Goal: Task Accomplishment & Management: Use online tool/utility

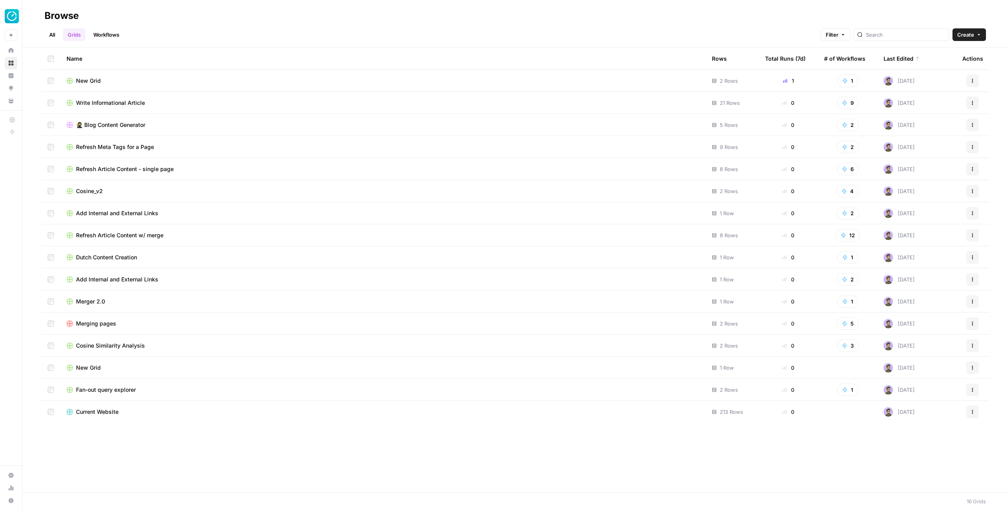
click at [52, 34] on link "All" at bounding box center [52, 34] width 15 height 13
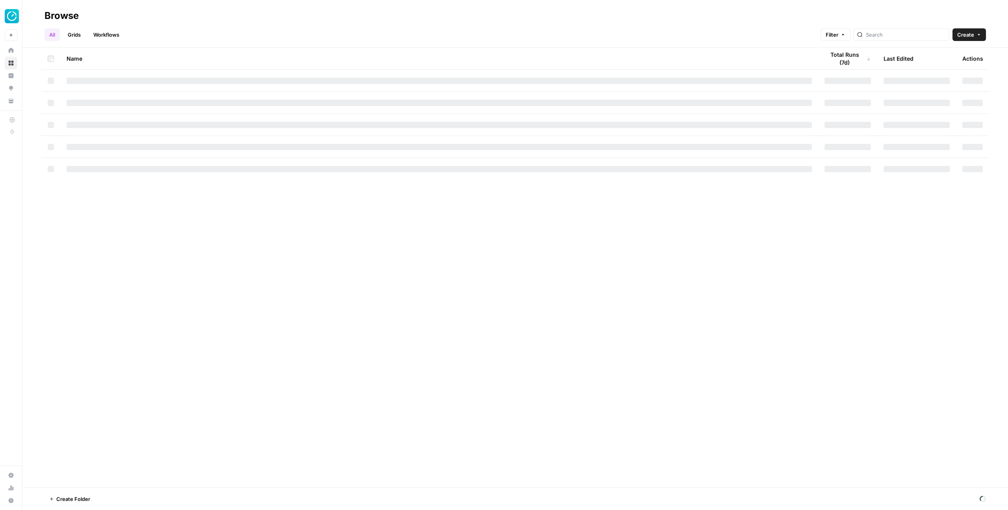
click at [105, 38] on link "Workflows" at bounding box center [106, 34] width 35 height 13
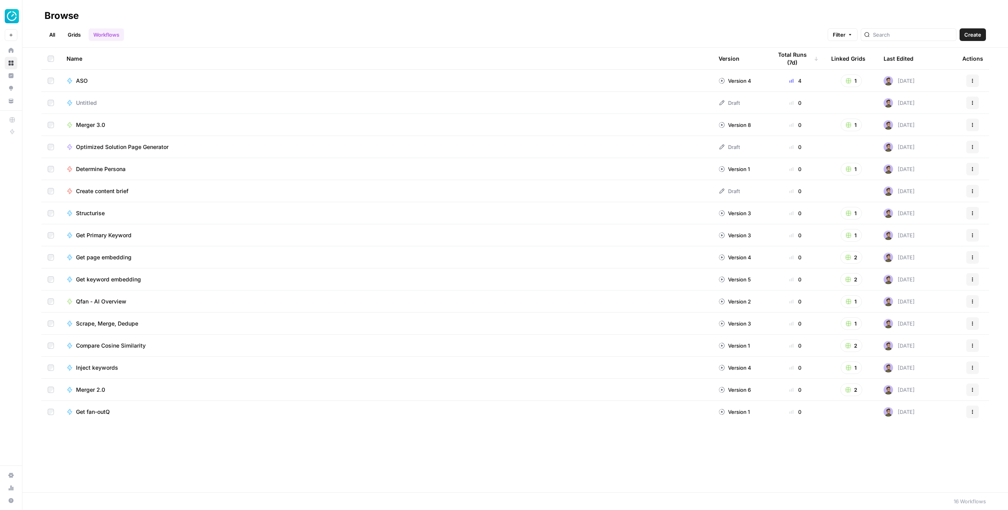
click at [74, 30] on link "Grids" at bounding box center [74, 34] width 22 height 13
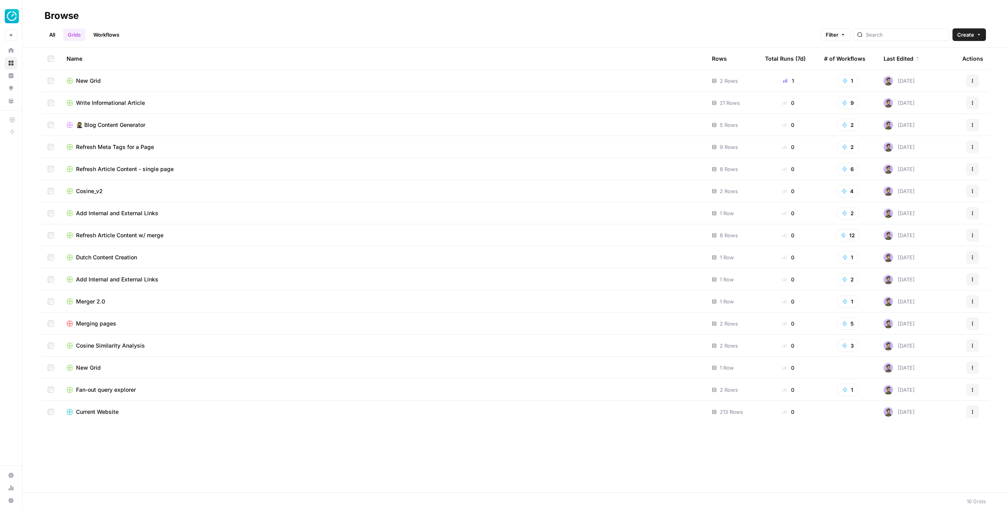
click at [981, 35] on icon "button" at bounding box center [979, 34] width 5 height 5
click at [108, 35] on link "Workflows" at bounding box center [106, 34] width 35 height 13
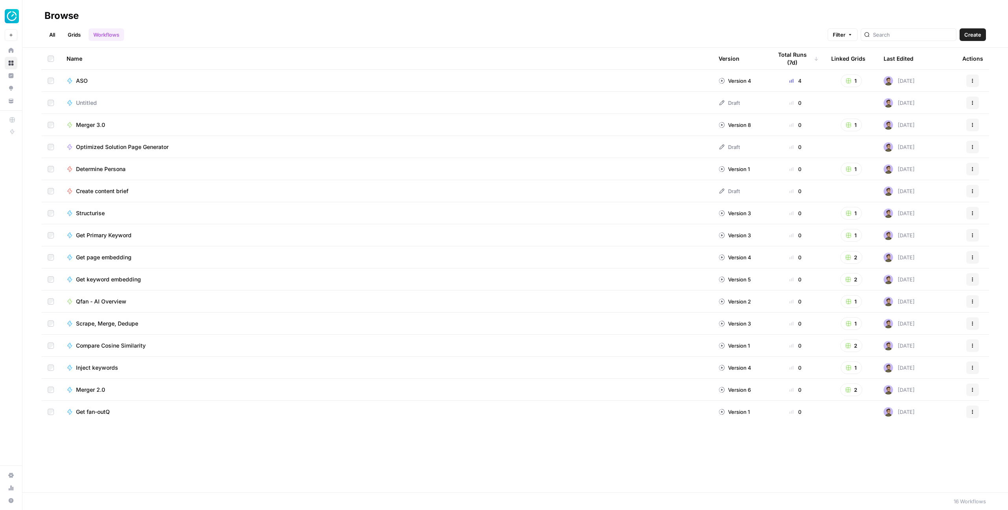
click at [80, 124] on span "Merger 3.0" at bounding box center [90, 125] width 29 height 8
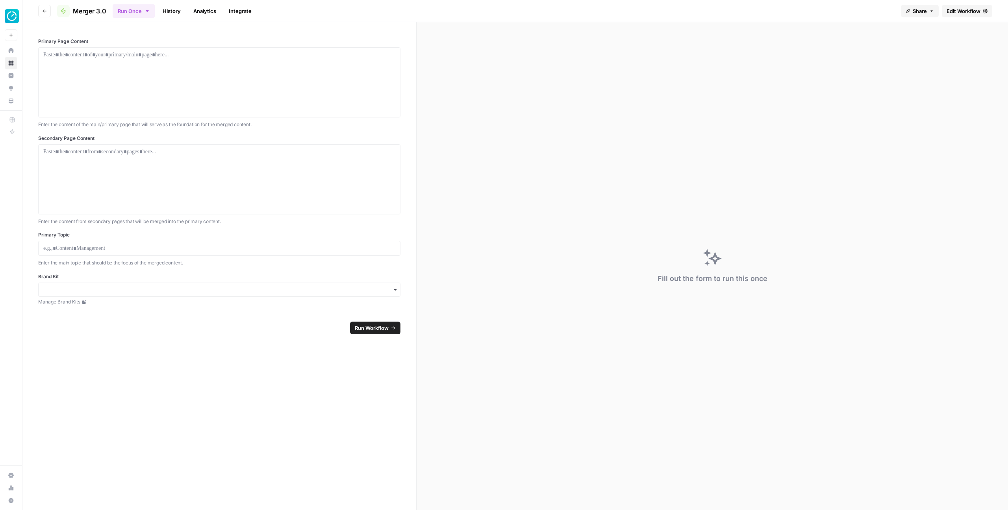
click at [210, 12] on link "Analytics" at bounding box center [205, 11] width 32 height 13
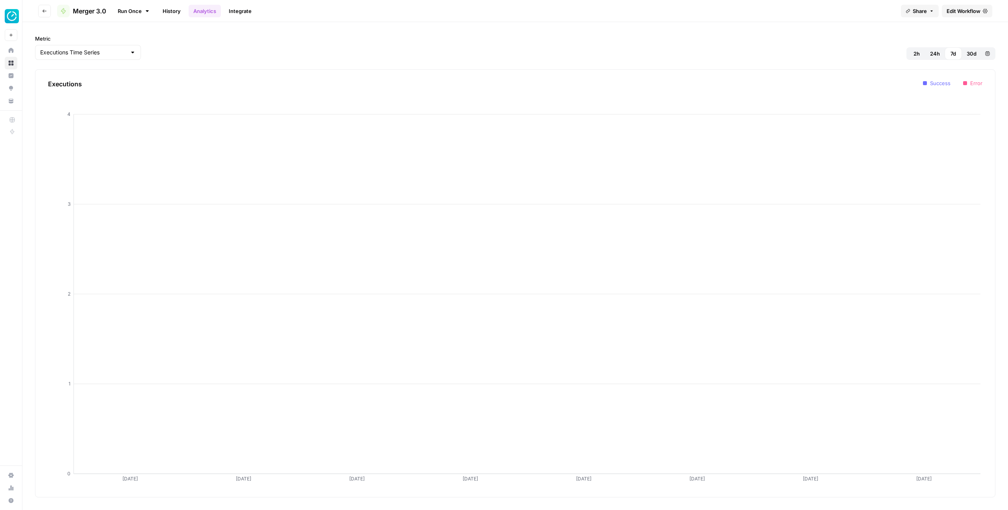
click at [248, 10] on link "Integrate" at bounding box center [240, 11] width 32 height 13
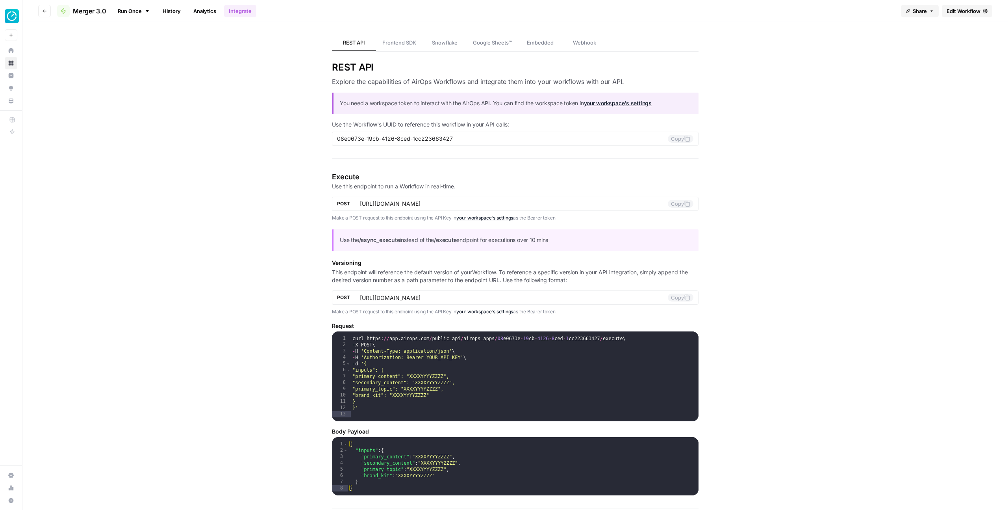
click at [177, 8] on link "History" at bounding box center [172, 11] width 28 height 13
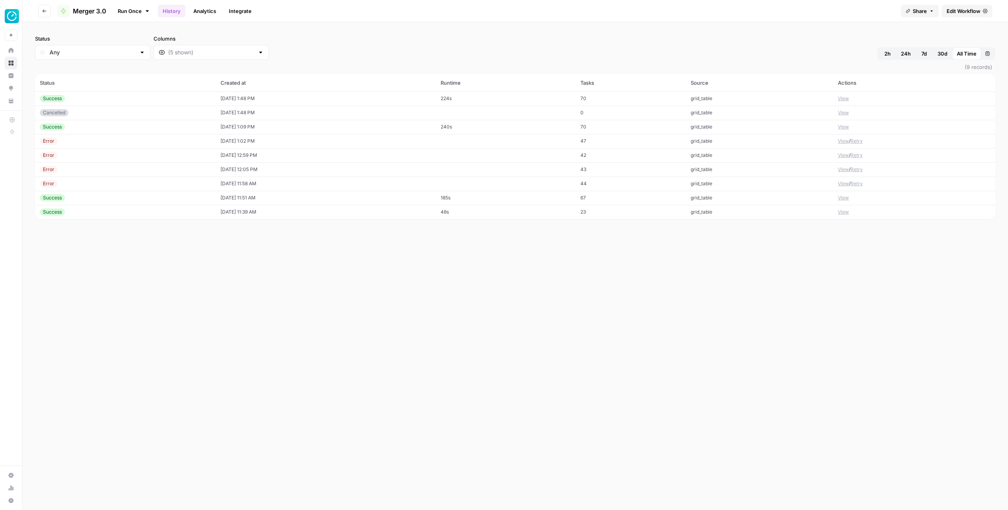
click at [963, 14] on span "Edit Workflow" at bounding box center [964, 11] width 34 height 8
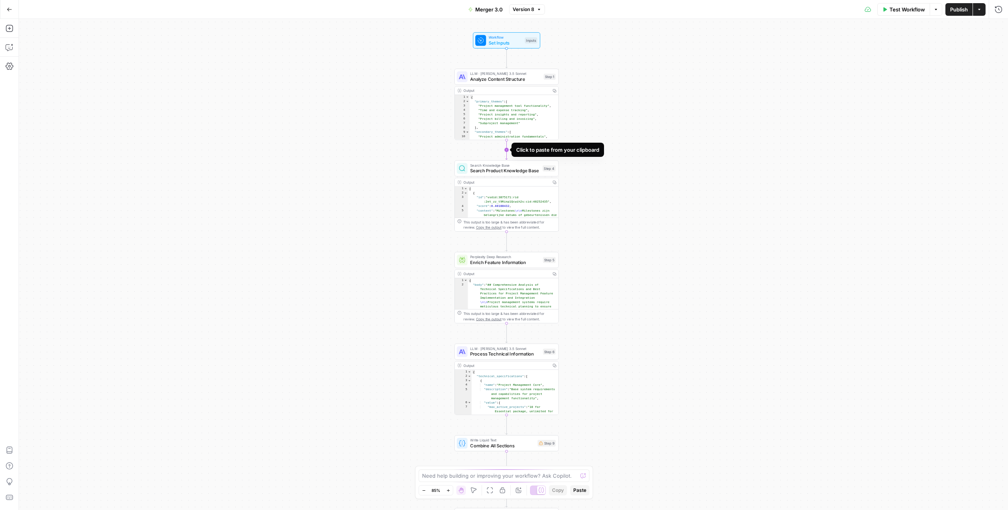
click at [508, 148] on icon "Edge from step_1 to step_4" at bounding box center [507, 150] width 2 height 20
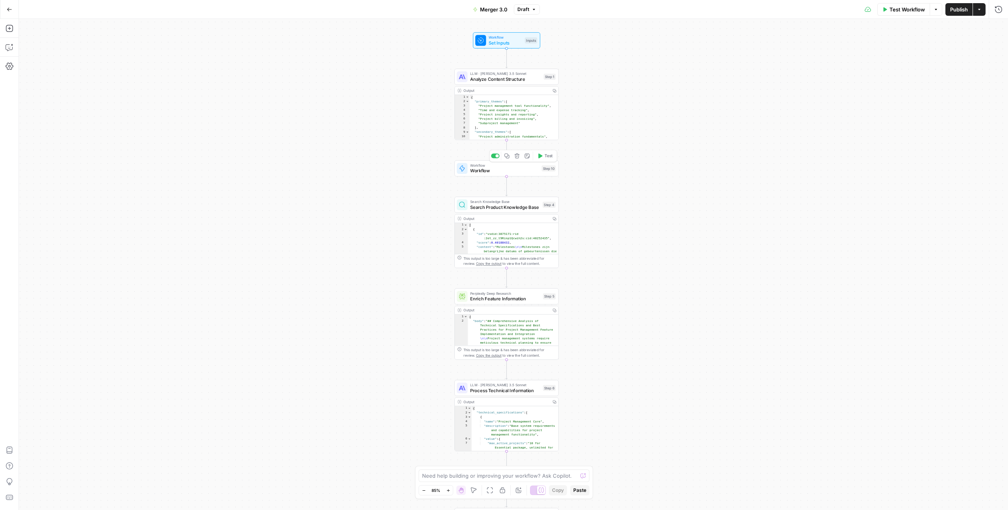
click at [516, 158] on icon "button" at bounding box center [517, 155] width 5 height 5
click at [489, 95] on button "Delete Step" at bounding box center [483, 100] width 40 height 14
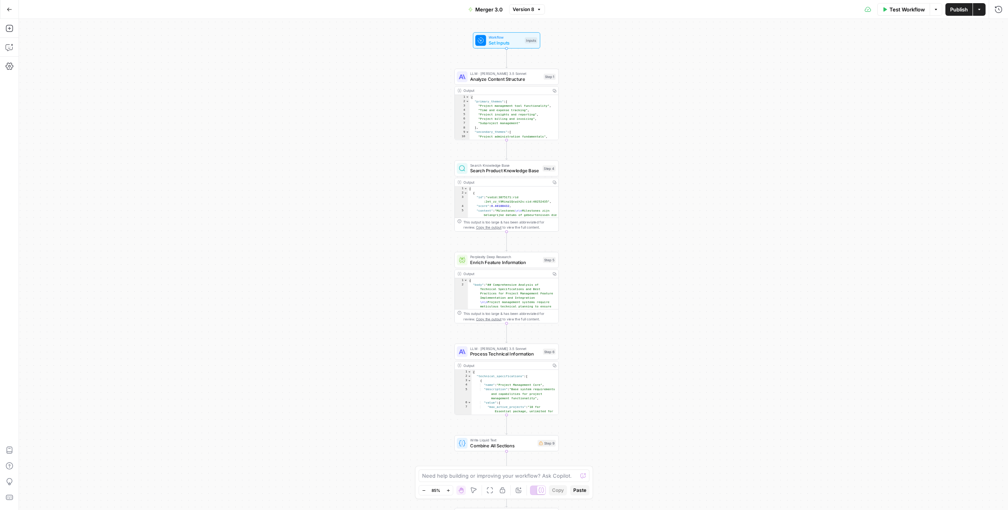
click at [16, 27] on div "Add Steps Copilot Settings AirOps Academy Help Give Feedback Shortcuts" at bounding box center [9, 264] width 19 height 491
click at [9, 28] on icon "button" at bounding box center [9, 28] width 7 height 7
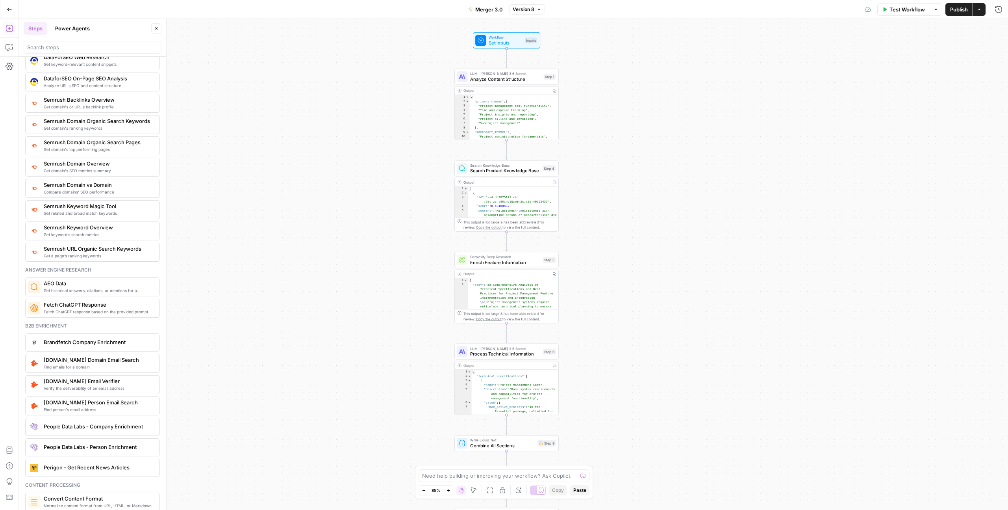
scroll to position [828, 0]
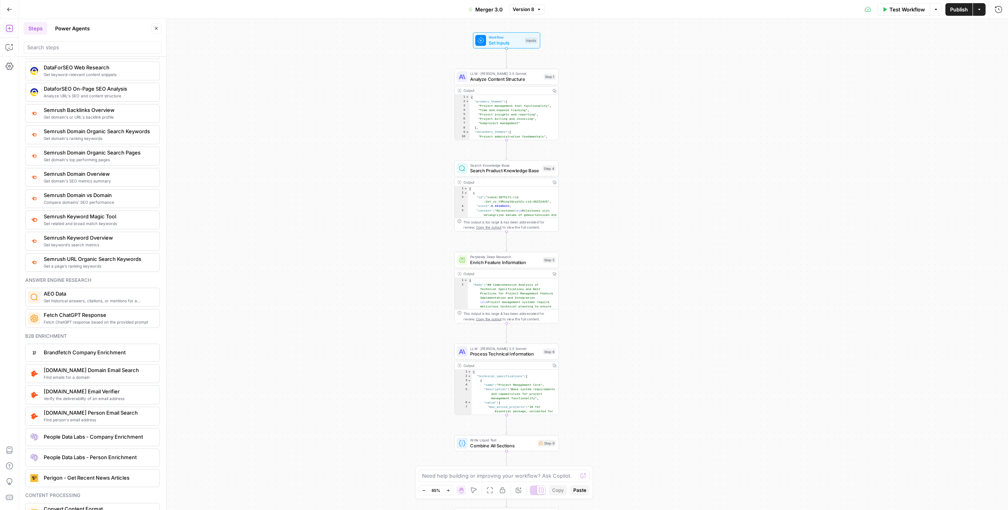
click at [261, 237] on div "Workflow Set Inputs Inputs LLM · Claude 3.5 Sonnet Analyze Content Structure St…" at bounding box center [513, 264] width 989 height 491
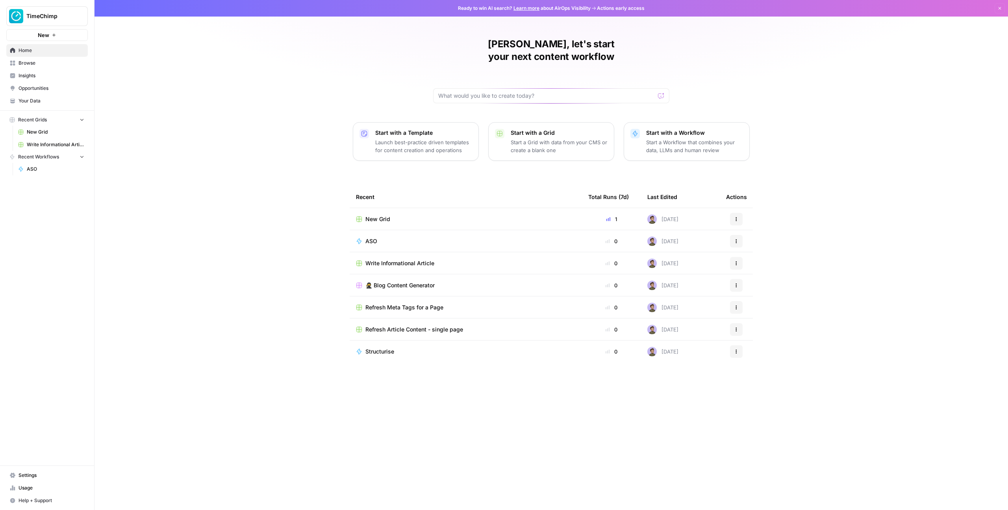
click at [56, 16] on span "TimeChimp" at bounding box center [50, 16] width 48 height 8
click at [80, 16] on icon "Workspace: TimeChimp" at bounding box center [81, 16] width 8 height 8
click at [95, 16] on icon "button" at bounding box center [96, 16] width 6 height 6
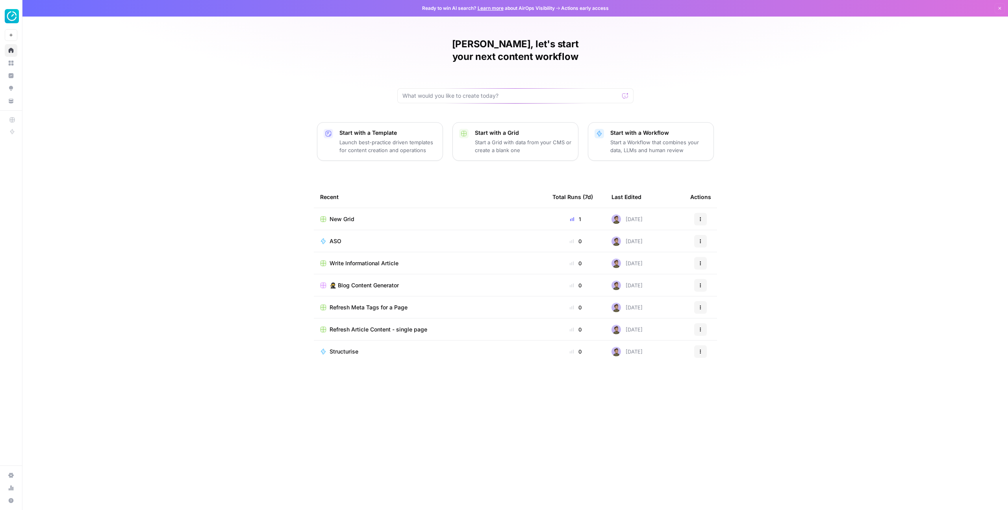
click at [539, 40] on h1 "Stijn, let's start your next content workflow" at bounding box center [515, 50] width 236 height 25
click at [681, 22] on div "Stijn, let's start your next content workflow Start with a Template Launch best…" at bounding box center [515, 255] width 986 height 510
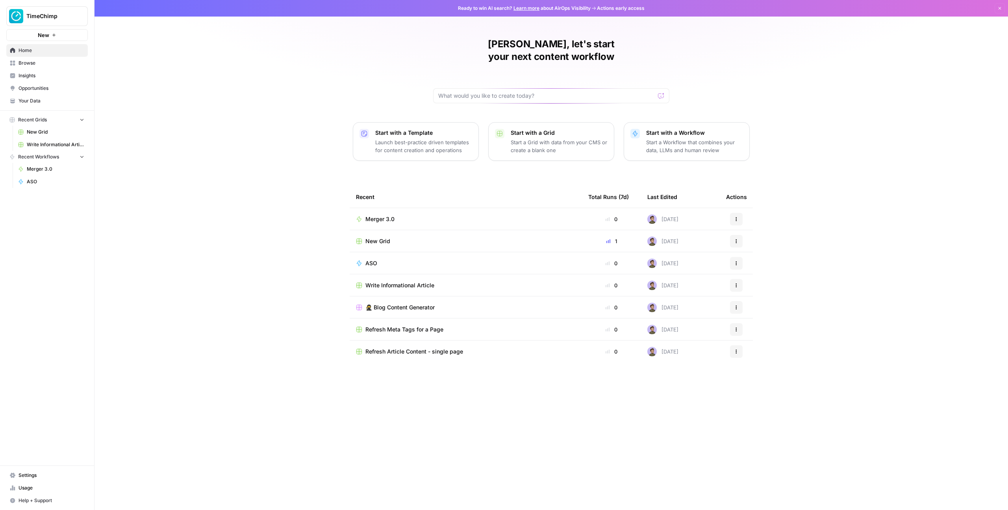
click at [64, 35] on button "New" at bounding box center [47, 35] width 82 height 12
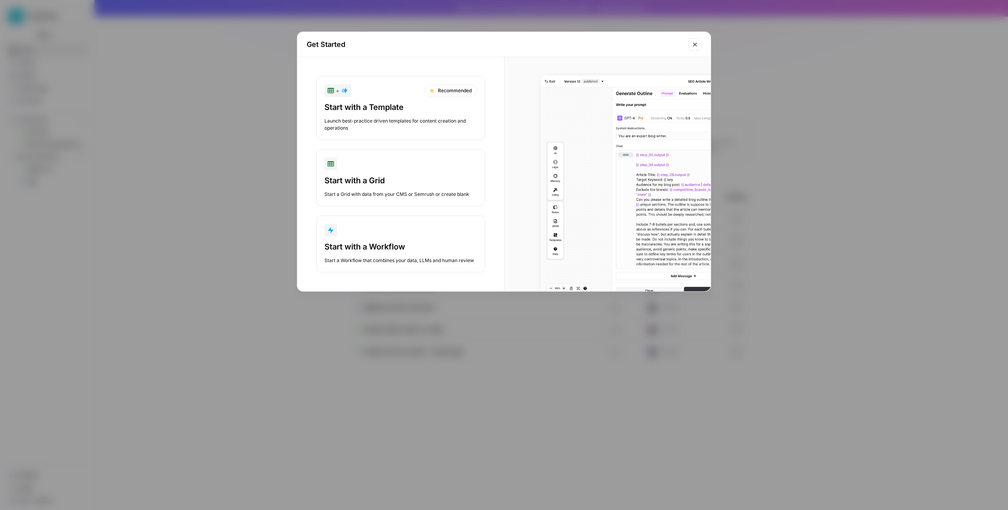
click at [383, 251] on div "Start with a Workflow" at bounding box center [401, 246] width 152 height 11
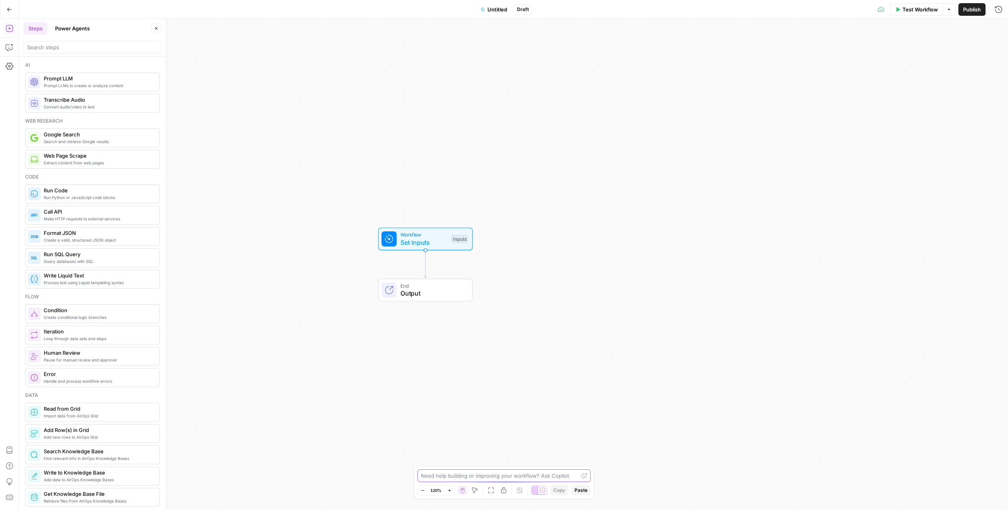
click at [505, 471] on textarea at bounding box center [500, 475] width 158 height 8
paste textarea "Build a workflow that submits URLs to search engines for reindexing using the I…"
type textarea "Build a workflow that submits URLs to search engines for reindexing using the I…"
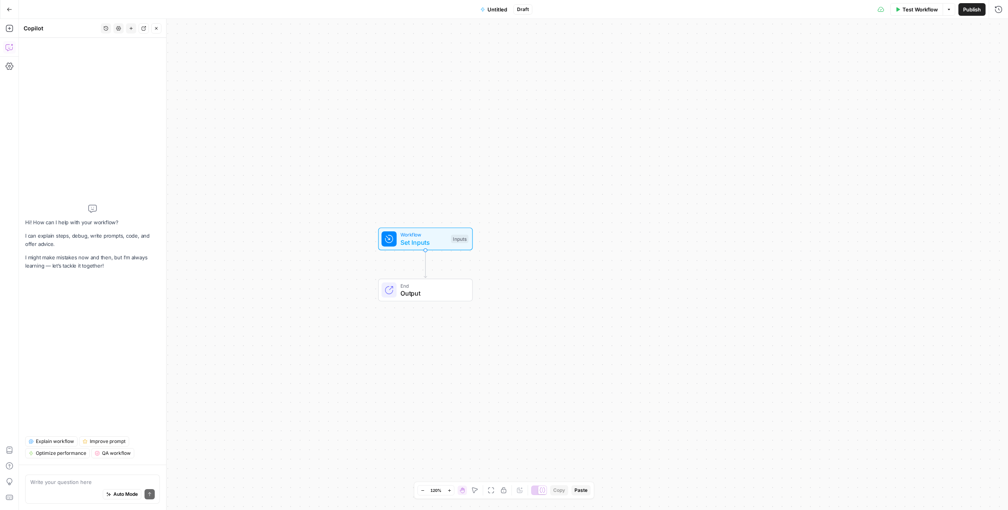
type textarea "Build a workflow that submits URLs to search engines for reindexing using the I…"
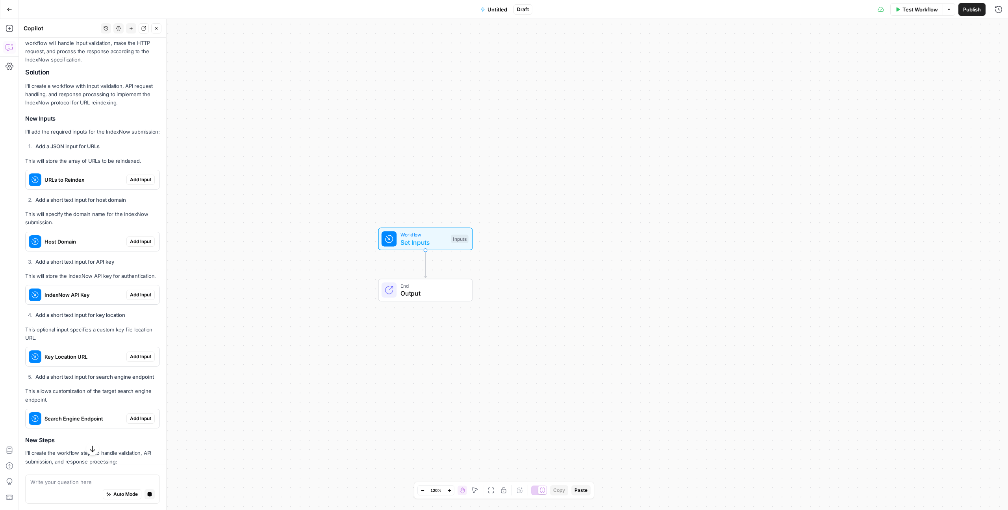
scroll to position [499, 0]
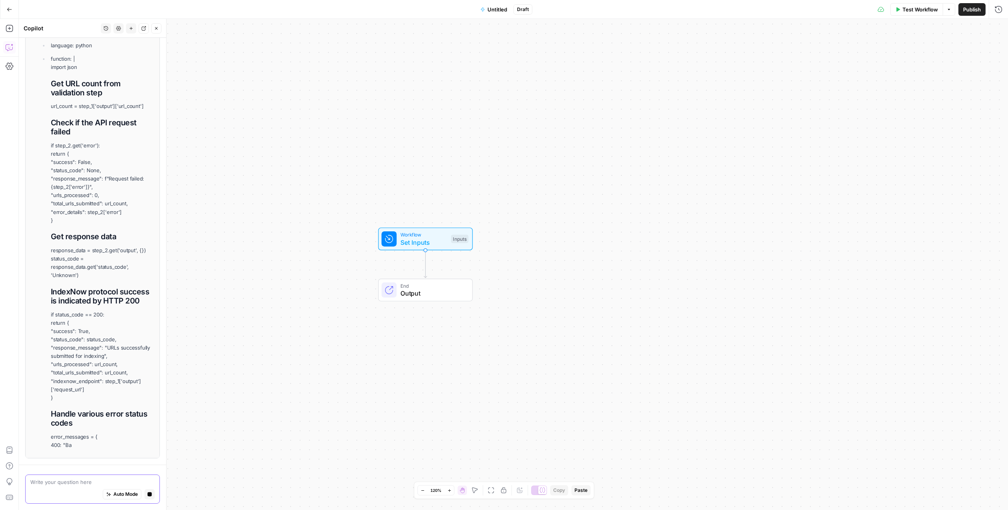
click at [124, 493] on span "Auto Mode" at bounding box center [125, 493] width 24 height 7
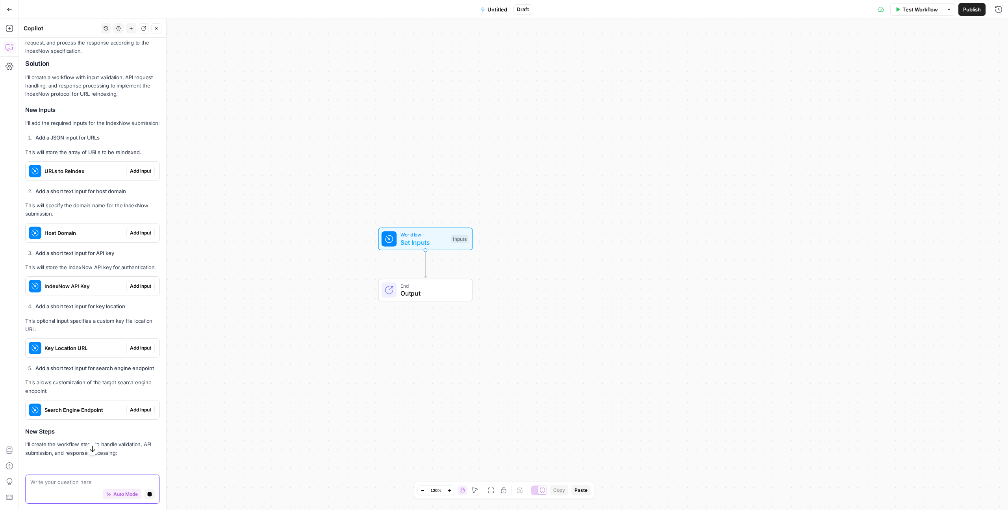
scroll to position [498, 0]
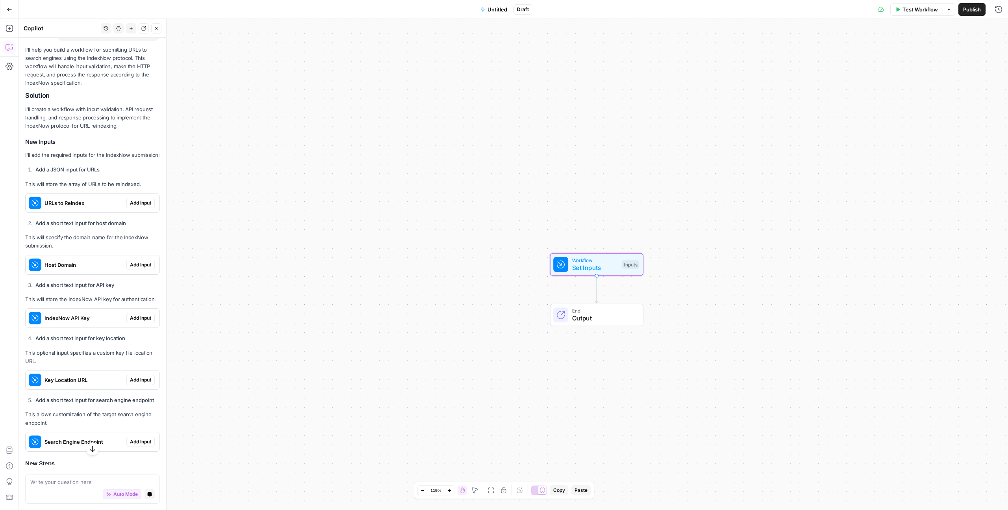
click at [143, 203] on span "Add Input" at bounding box center [140, 202] width 21 height 7
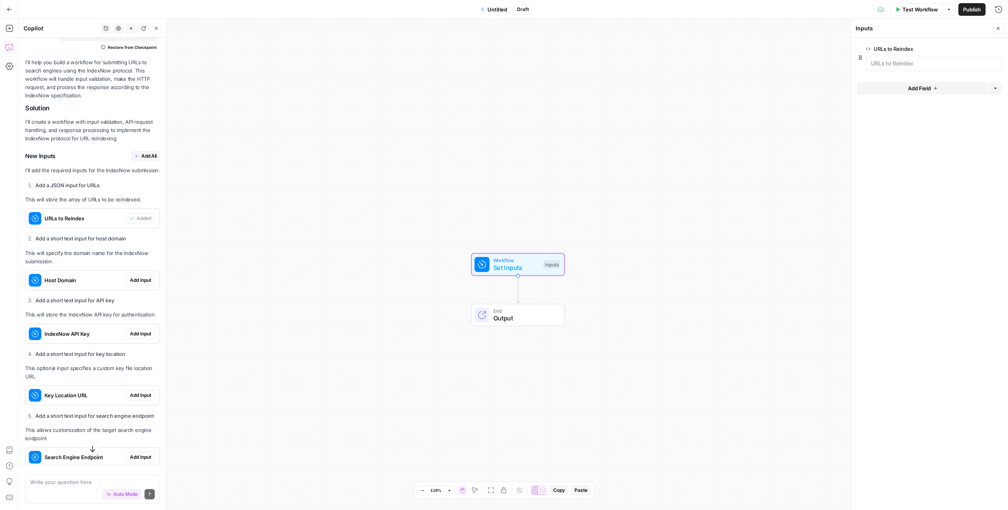
click at [139, 284] on button "Add Input" at bounding box center [140, 280] width 28 height 10
click at [140, 155] on button "Add All" at bounding box center [145, 156] width 29 height 10
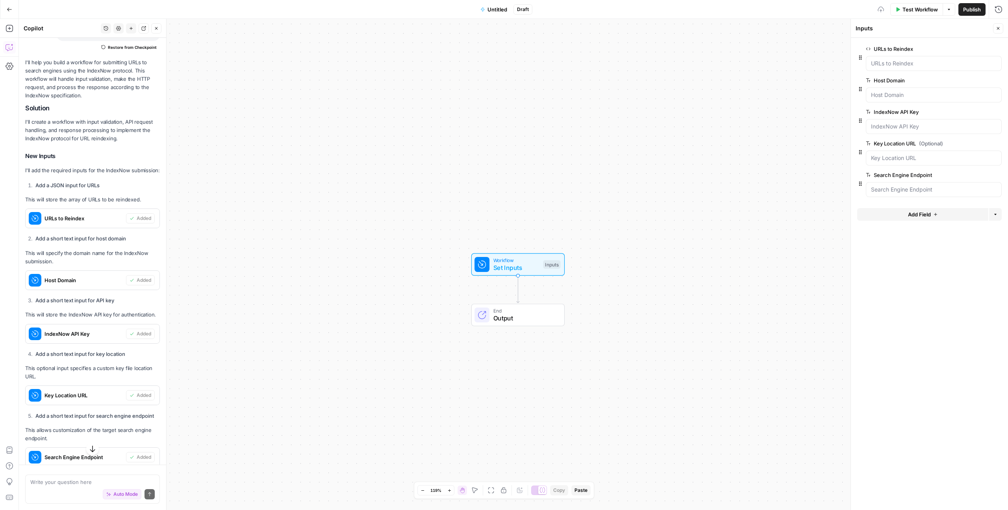
scroll to position [817, 0]
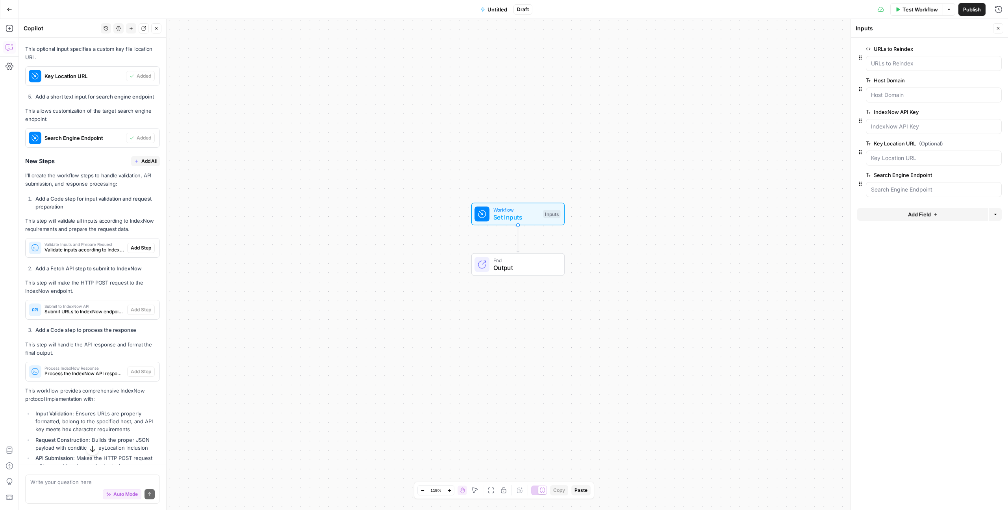
click at [145, 160] on span "Add All" at bounding box center [148, 161] width 15 height 7
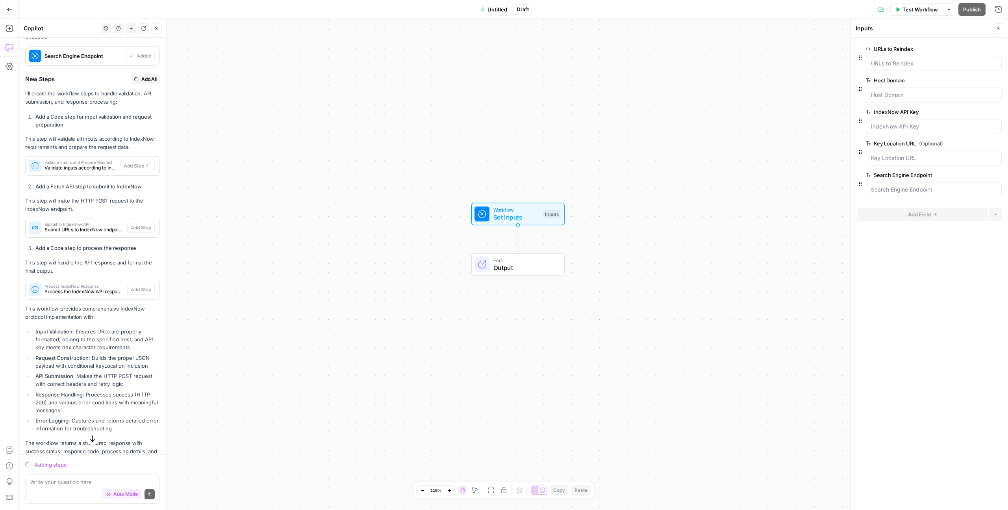
scroll to position [923, 0]
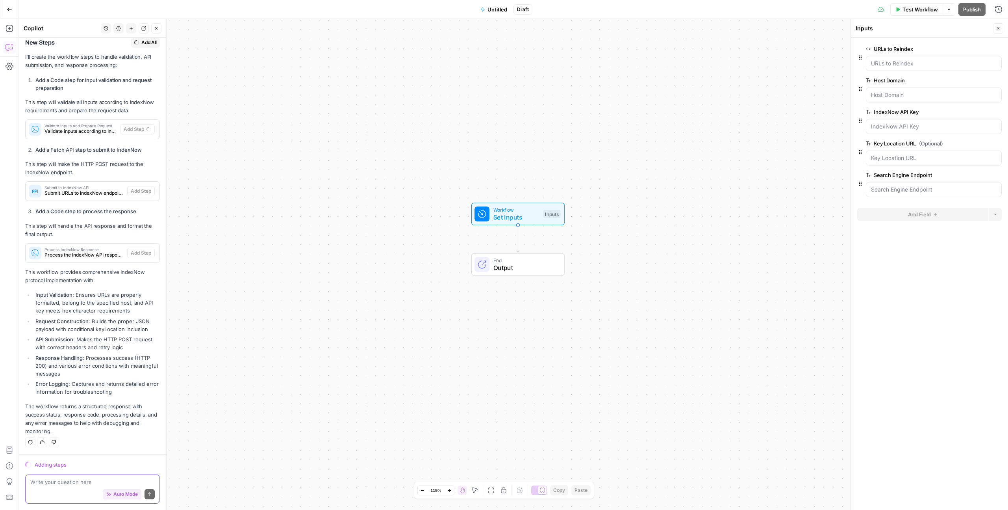
click at [78, 484] on textarea at bounding box center [92, 482] width 124 height 8
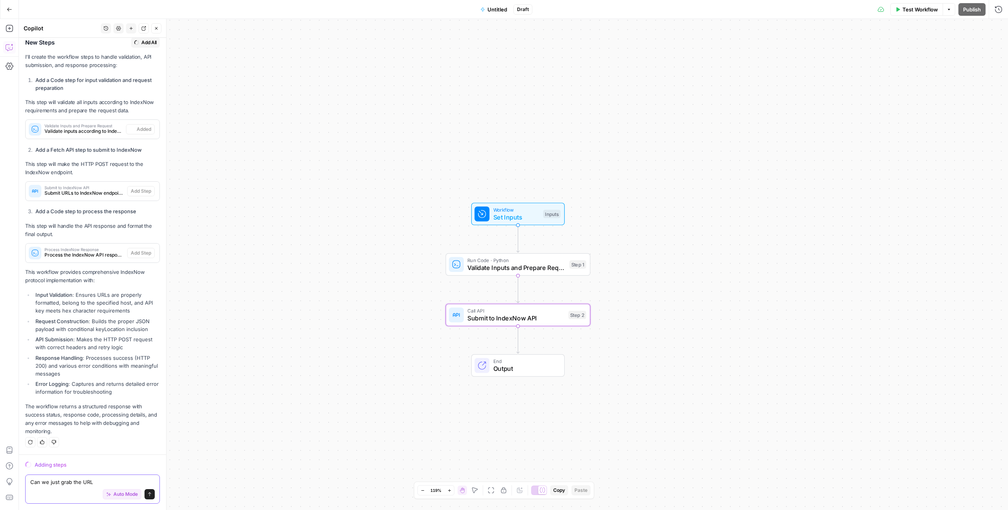
type textarea "Can we just grab the URL f"
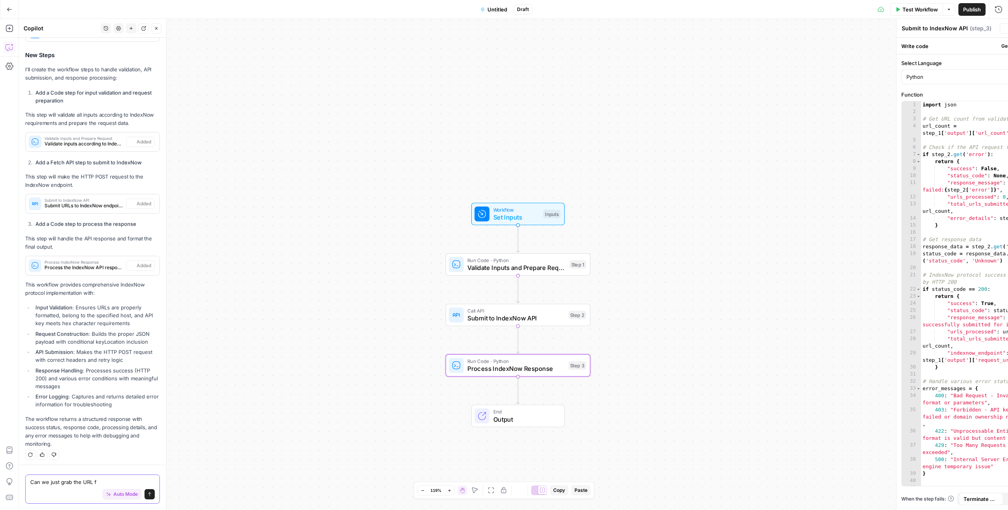
type textarea "Process IndexNow Response"
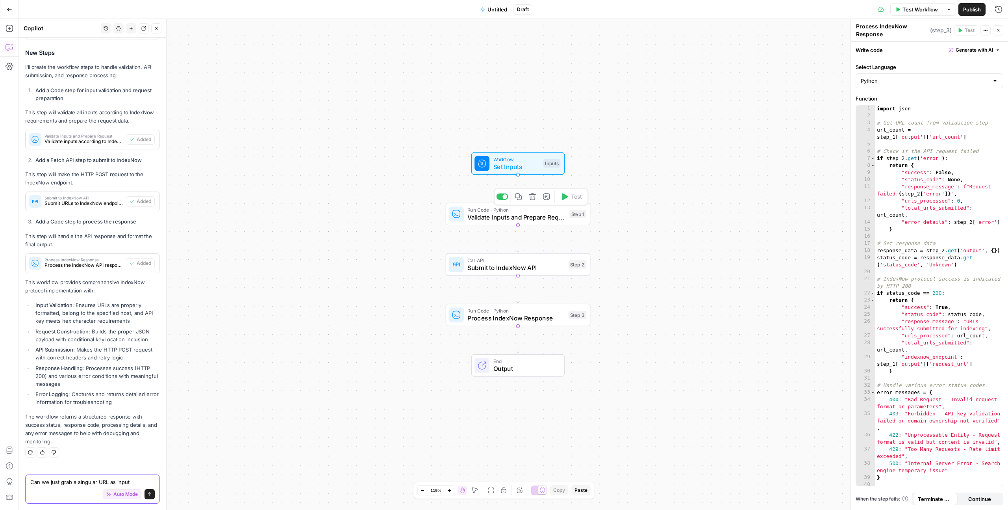
type textarea "Can we just grab a singular URL as input"
click at [478, 216] on span "Validate Inputs and Prepare Request" at bounding box center [516, 216] width 98 height 9
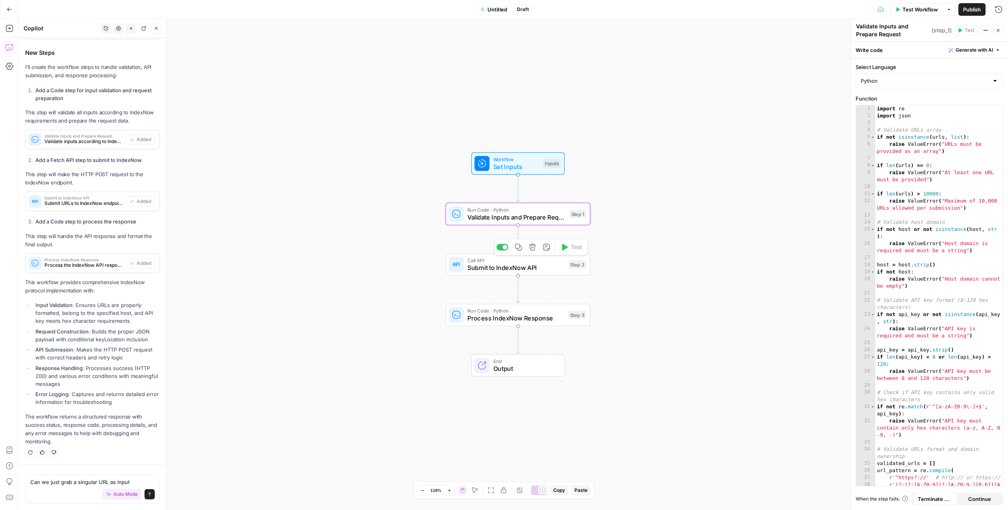
click at [490, 265] on span "Submit to IndexNow API" at bounding box center [515, 267] width 97 height 9
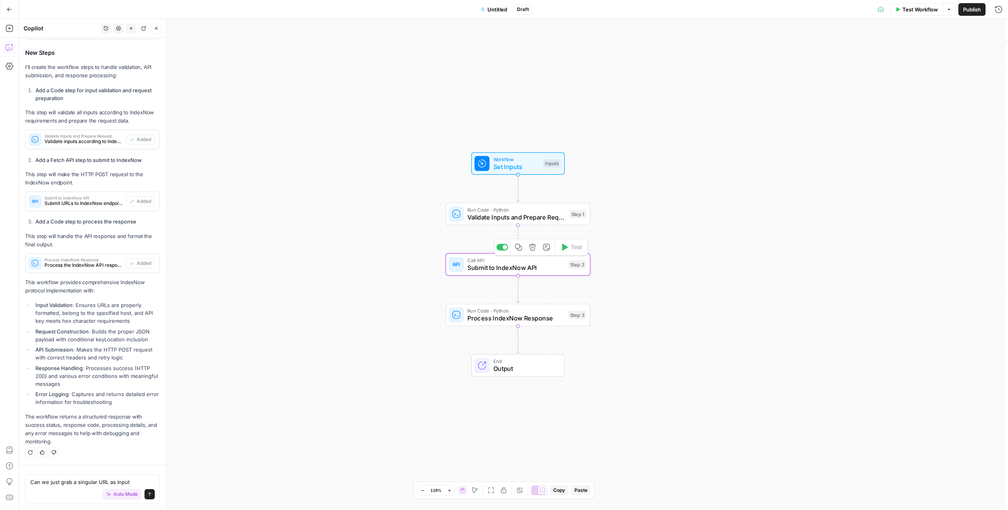
type textarea "Submit to IndexNow API"
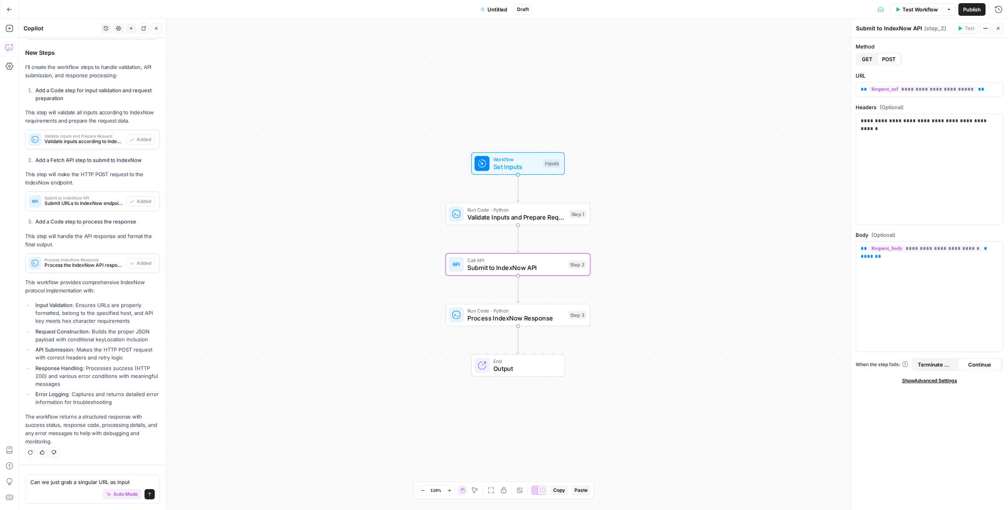
click at [490, 313] on span "Process IndexNow Response" at bounding box center [515, 317] width 97 height 9
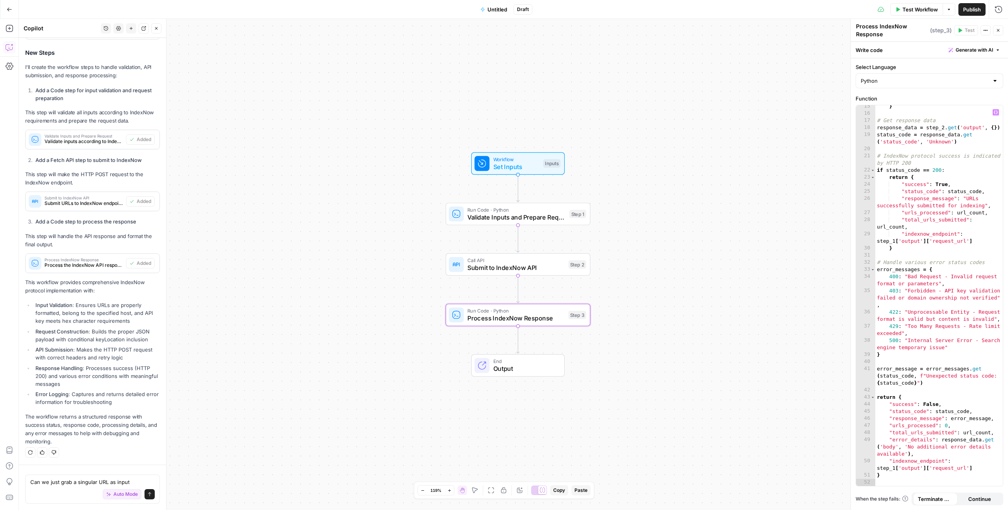
scroll to position [123, 0]
click at [760, 347] on div "Workflow Set Inputs Inputs Run Code · Python Validate Inputs and Prepare Reques…" at bounding box center [513, 264] width 989 height 491
click at [519, 156] on span "Workflow" at bounding box center [516, 159] width 46 height 7
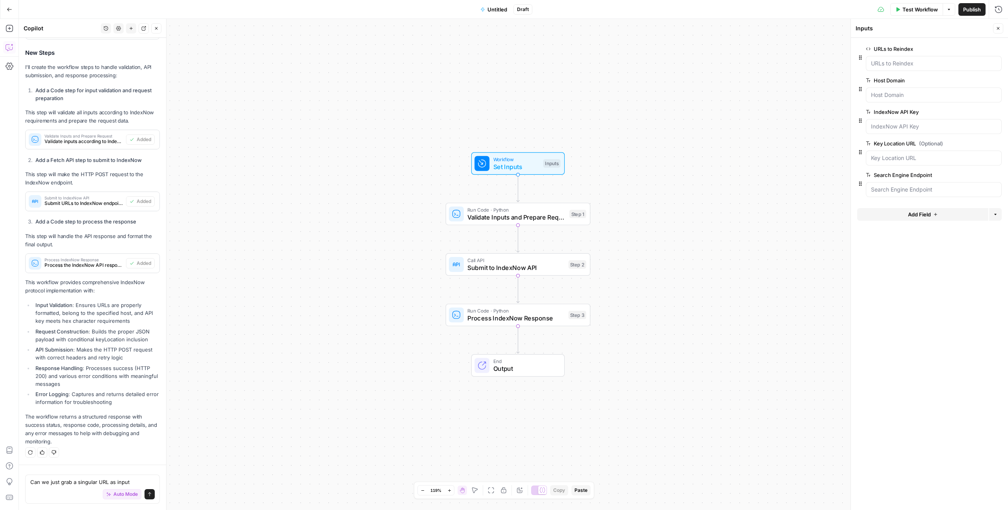
click at [920, 193] on div at bounding box center [934, 189] width 136 height 15
click at [912, 251] on form "URLs to Reindex edit field Delete group Host Domain edit field Delete group Ind…" at bounding box center [929, 274] width 157 height 472
click at [141, 483] on textarea "Can we just grab a singular URL as input" at bounding box center [92, 482] width 124 height 8
type textarea "Can we just grab a singular URL as input?"
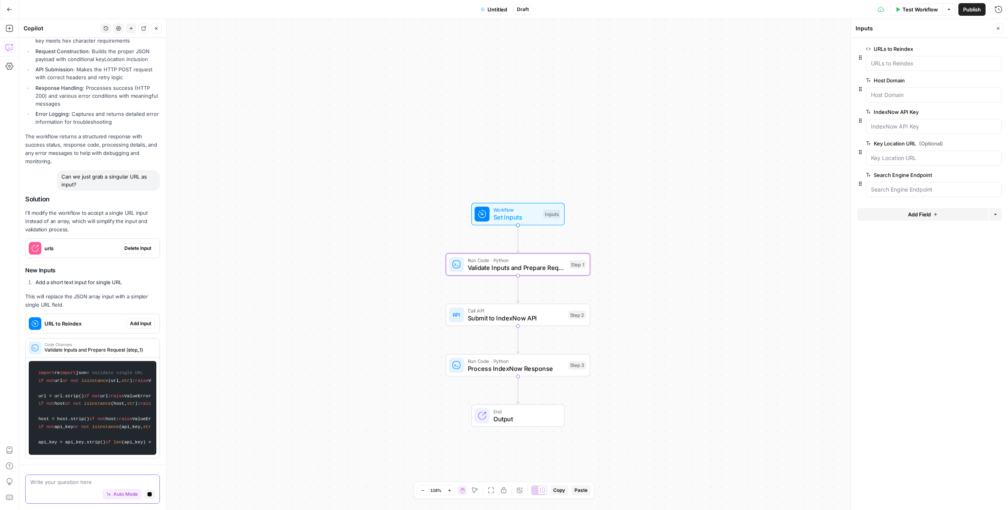
scroll to position [1250, 0]
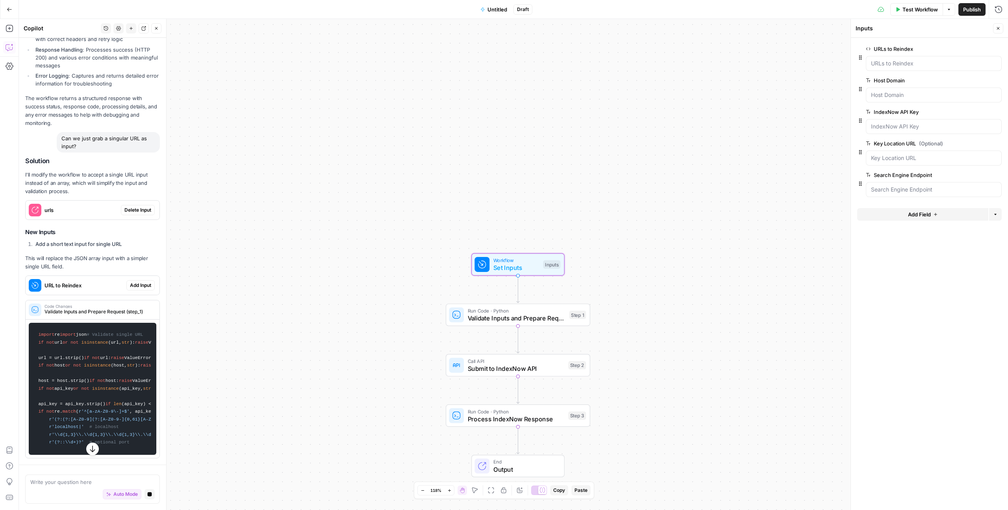
click at [133, 206] on span "Delete Input" at bounding box center [137, 209] width 27 height 7
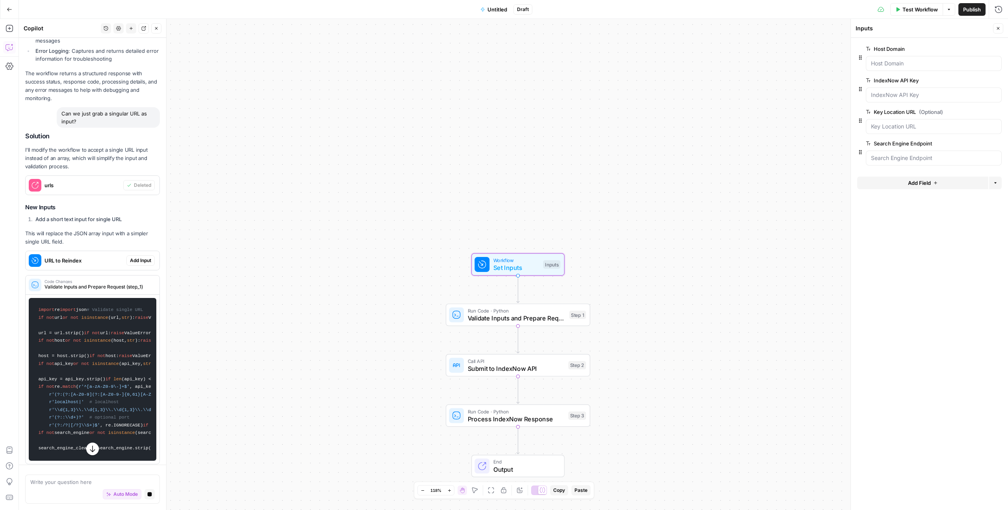
click at [138, 259] on span "Add Input" at bounding box center [140, 260] width 21 height 7
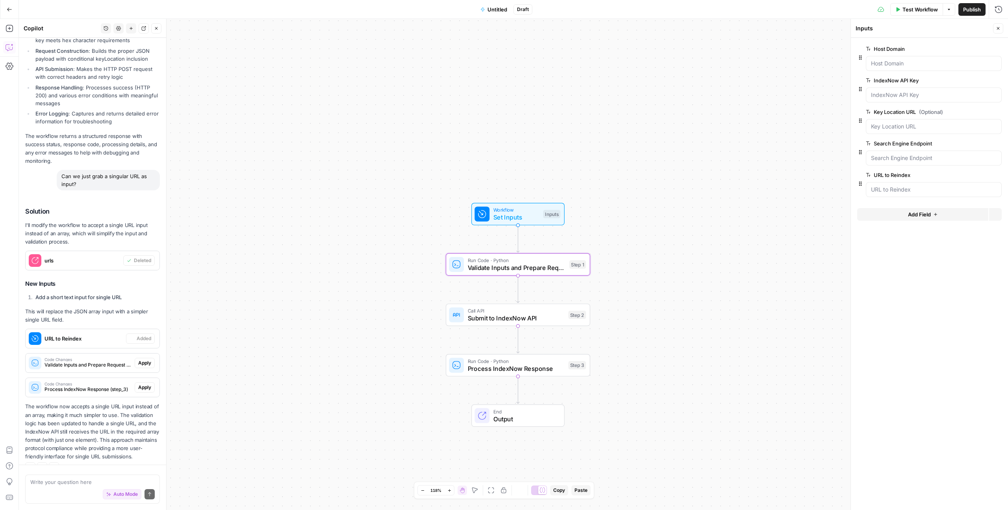
scroll to position [1220, 0]
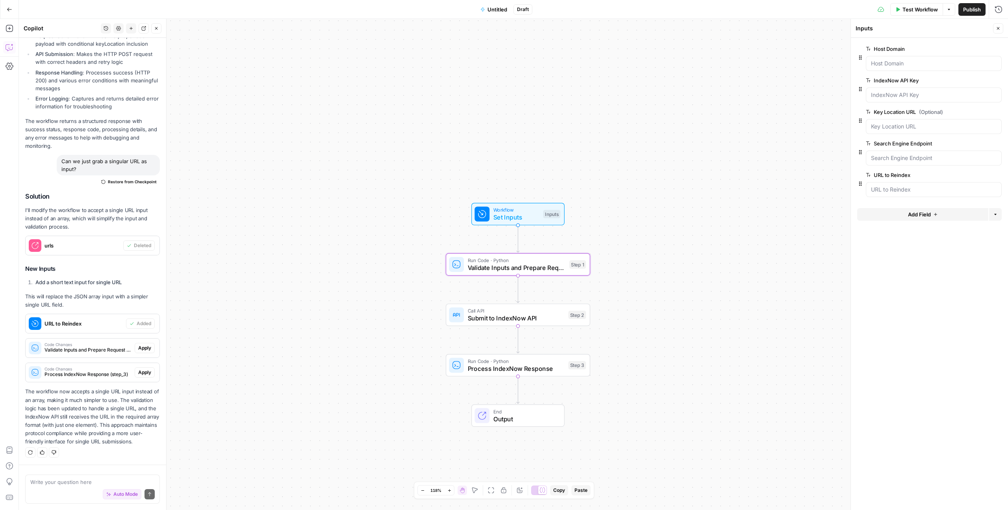
click at [146, 348] on span "Apply" at bounding box center [144, 347] width 13 height 7
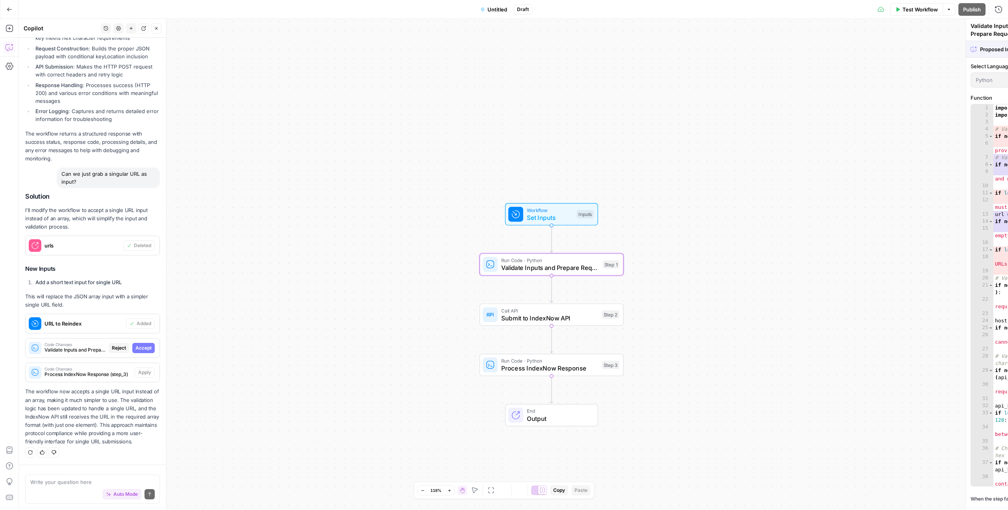
scroll to position [1195, 0]
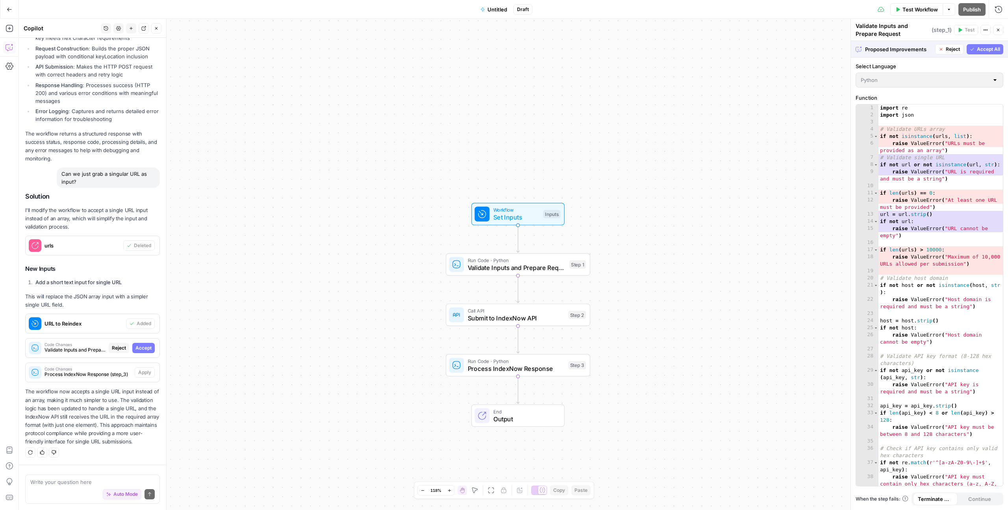
click at [983, 47] on span "Accept All" at bounding box center [988, 49] width 23 height 7
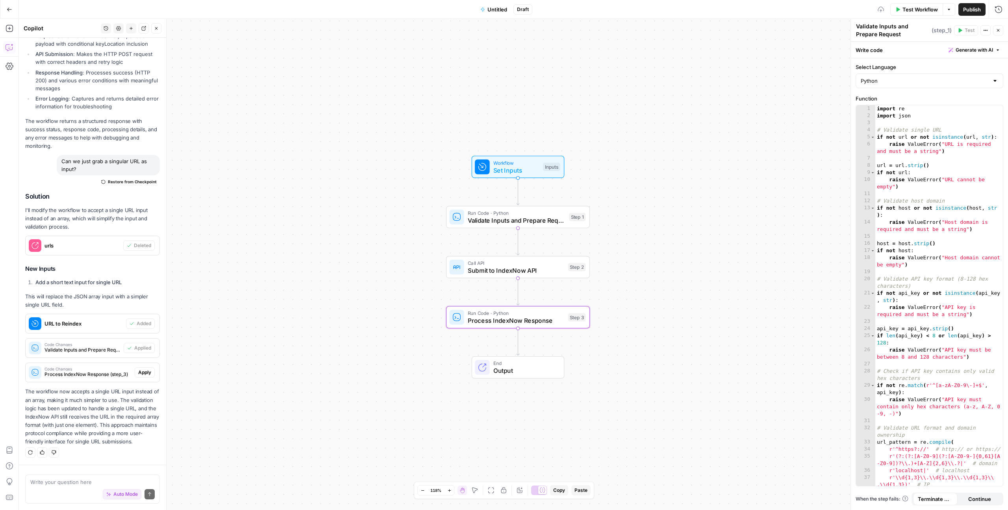
click at [144, 370] on span "Apply" at bounding box center [144, 372] width 13 height 7
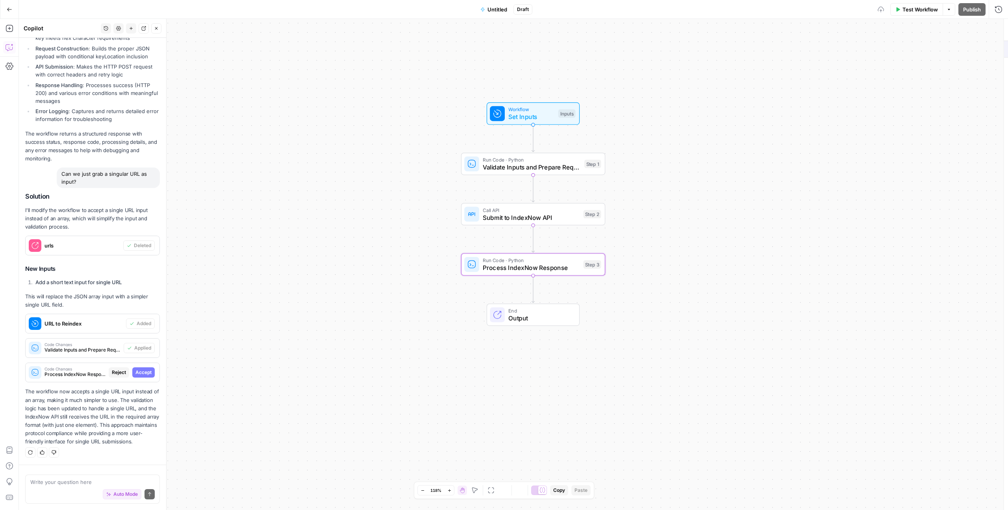
scroll to position [1195, 0]
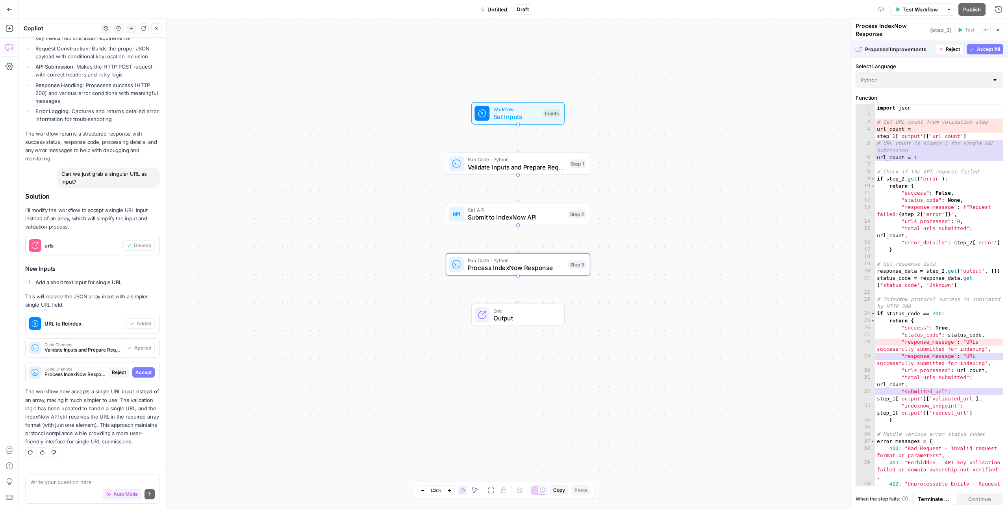
click at [148, 370] on span "Accept" at bounding box center [143, 372] width 16 height 7
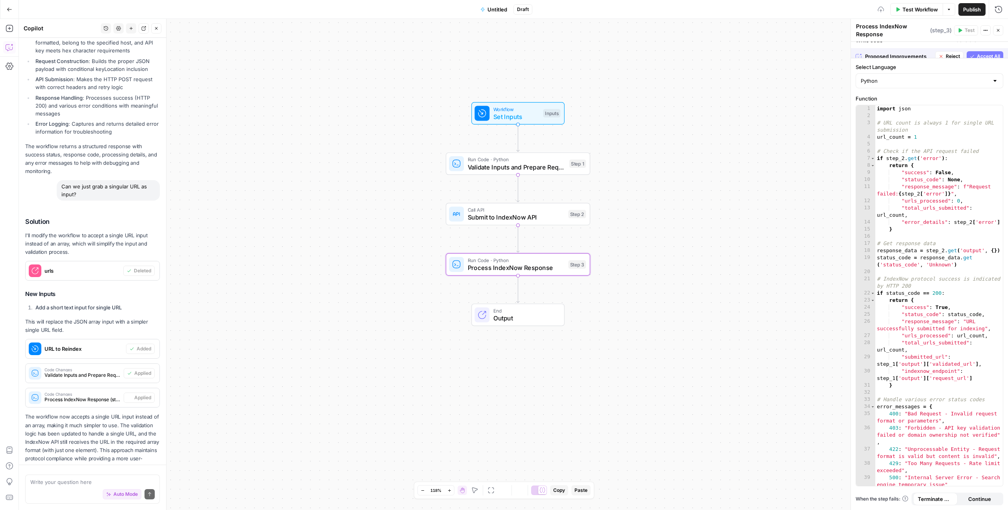
scroll to position [1220, 0]
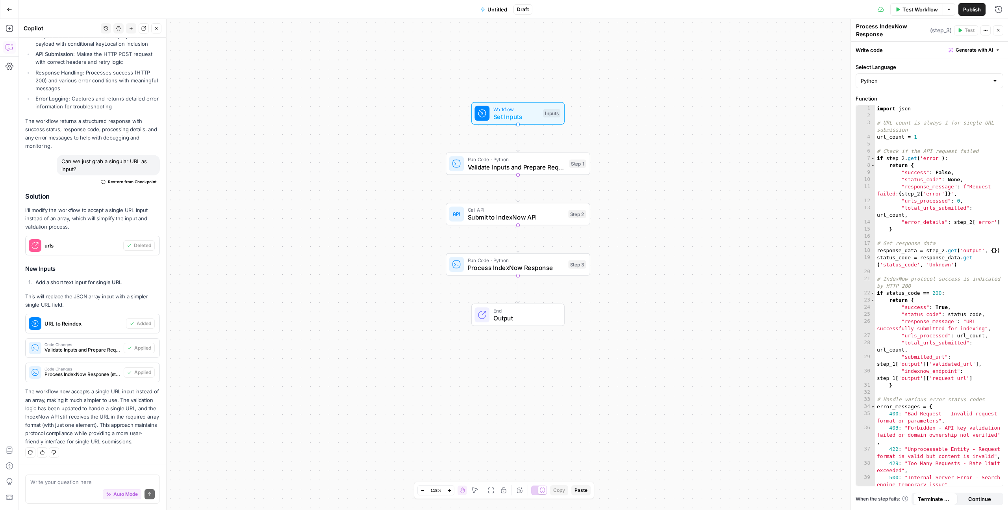
click at [916, 11] on span "Test Workflow" at bounding box center [920, 10] width 35 height 8
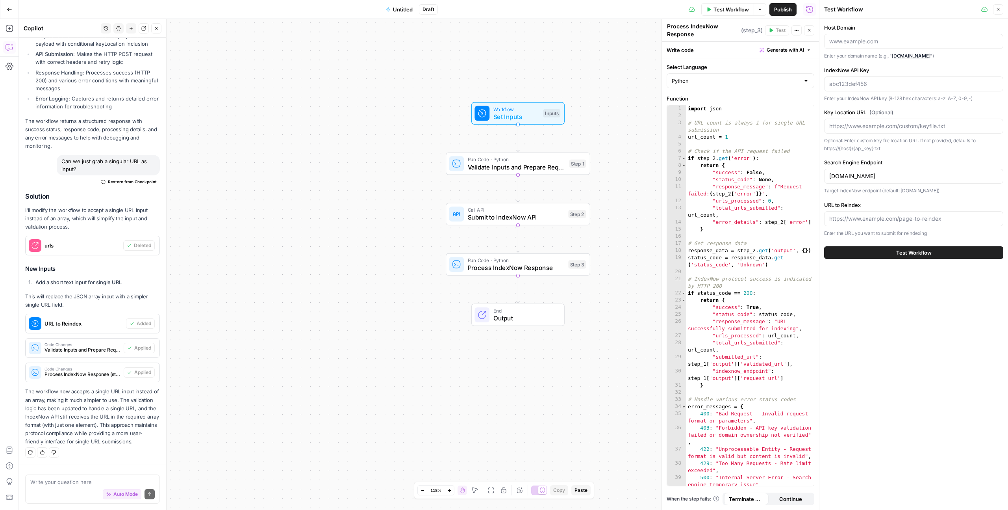
click at [843, 46] on div at bounding box center [913, 41] width 179 height 15
click at [879, 207] on label "URL to Reindex" at bounding box center [913, 205] width 179 height 8
click at [879, 215] on input "URL to Reindex" at bounding box center [913, 219] width 169 height 8
click at [879, 213] on div at bounding box center [913, 218] width 179 height 15
paste input "https://www.timechimp.com/urenregistratie-in-een-klap-duidelijk"
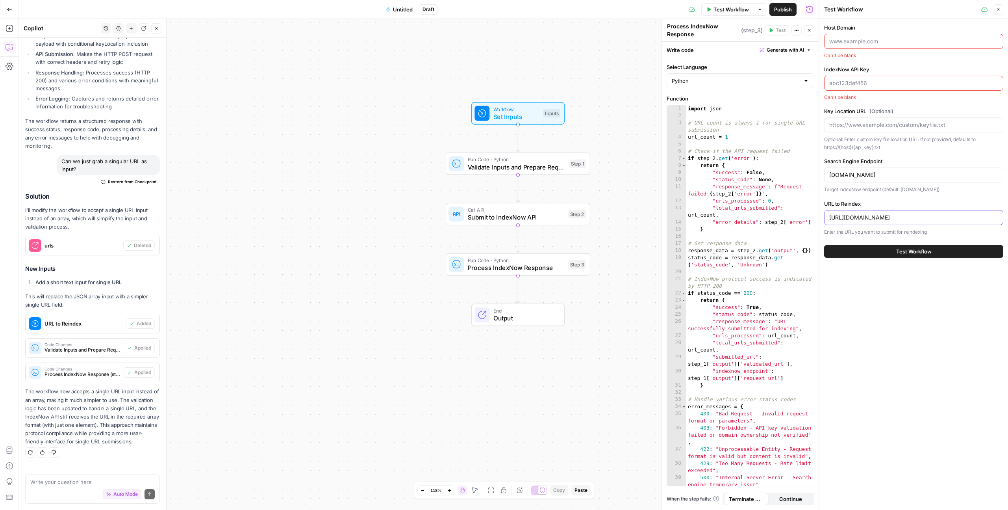
scroll to position [0, 1]
type input "https://www.timechimp.com/urenregistratie-in-een-klap-duidelijk"
click at [880, 176] on input "api.indexnow.org" at bounding box center [913, 175] width 169 height 8
click at [881, 277] on div "Host Domain Can't be blank IndexNow API Key Can't be blank Key Location URL (Op…" at bounding box center [914, 264] width 189 height 491
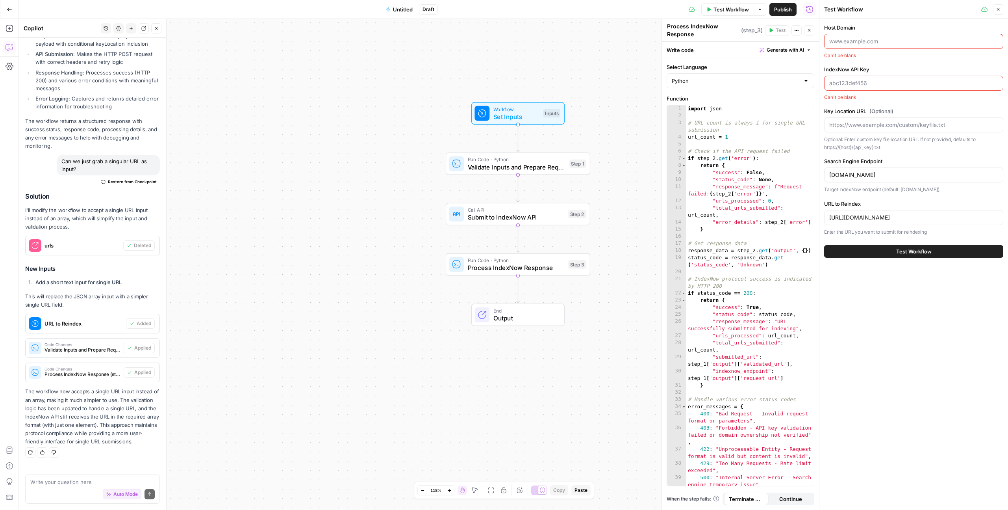
click at [870, 78] on div at bounding box center [913, 83] width 179 height 15
click at [883, 41] on input "Host Domain" at bounding box center [913, 41] width 169 height 8
type input "https://www.timechimp.com"
click at [955, 65] on div "Host Domain https://www.timechimp.com Enter your domain name (e.g., " www.examp…" at bounding box center [913, 130] width 179 height 213
click at [865, 82] on input "IndexNow API Key" at bounding box center [913, 84] width 169 height 8
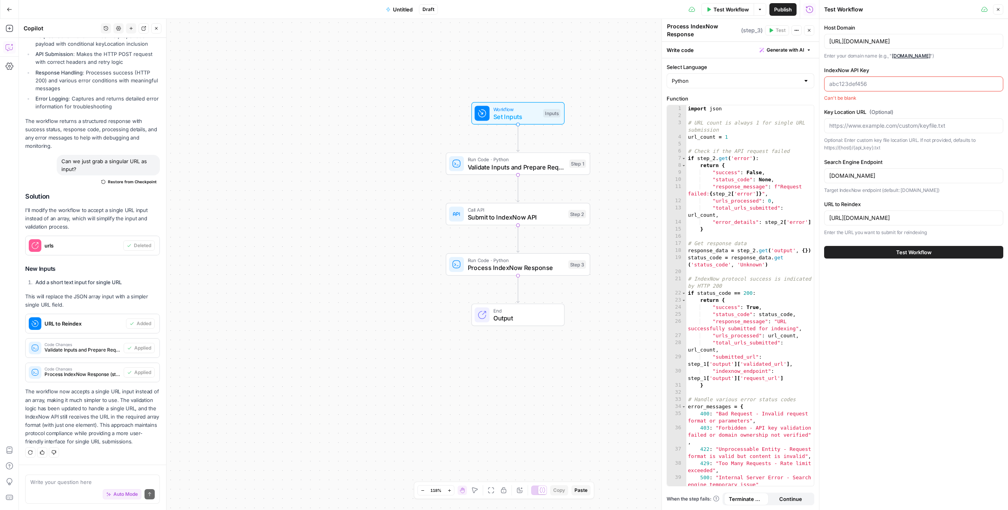
click at [900, 61] on div "Host Domain https://www.timechimp.com Enter your domain name (e.g., " www.examp…" at bounding box center [913, 130] width 179 height 213
click at [580, 87] on div "Workflow Set Inputs Inputs Test Step Run Code · Python Validate Inputs and Prep…" at bounding box center [419, 264] width 800 height 491
click at [1001, 10] on button "Close" at bounding box center [998, 9] width 10 height 10
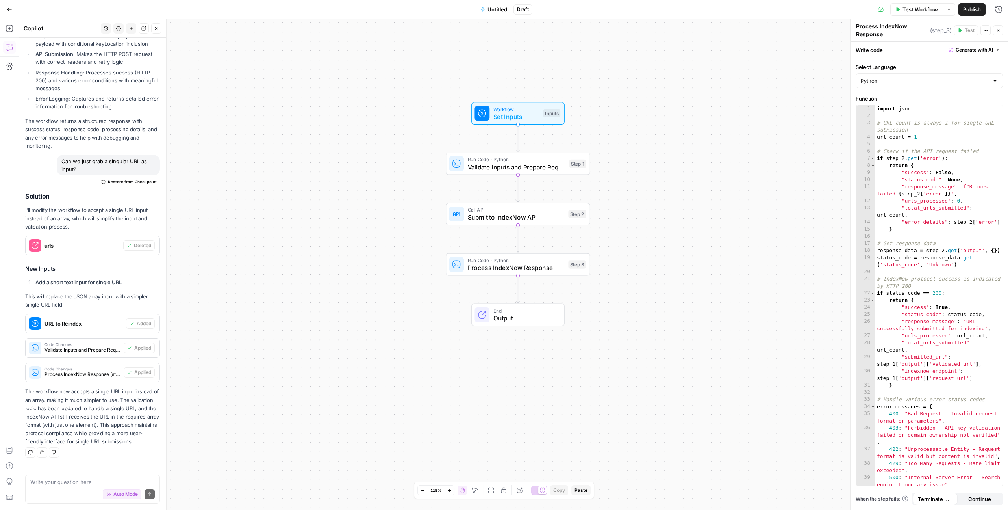
click at [997, 32] on icon "button" at bounding box center [998, 30] width 5 height 5
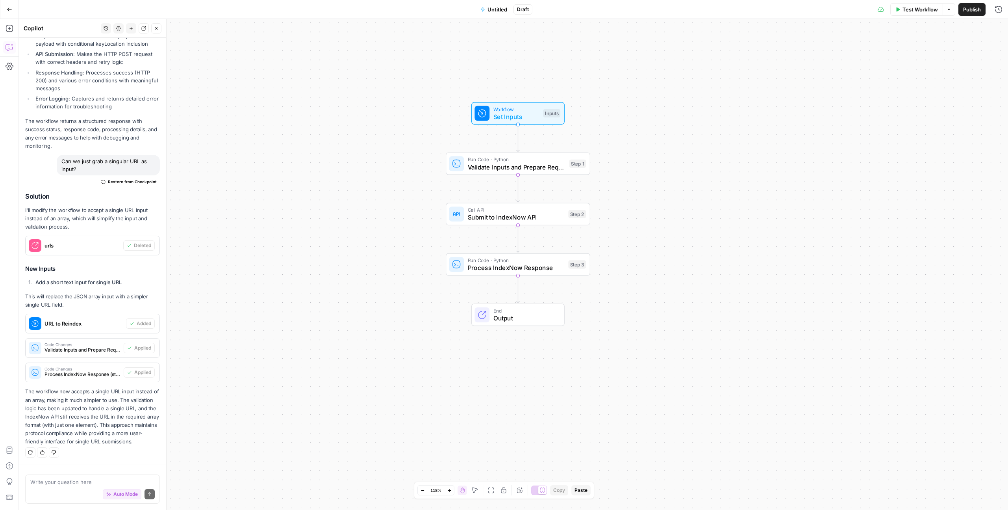
click at [560, 163] on span "Validate Inputs and Prepare Request" at bounding box center [517, 166] width 98 height 9
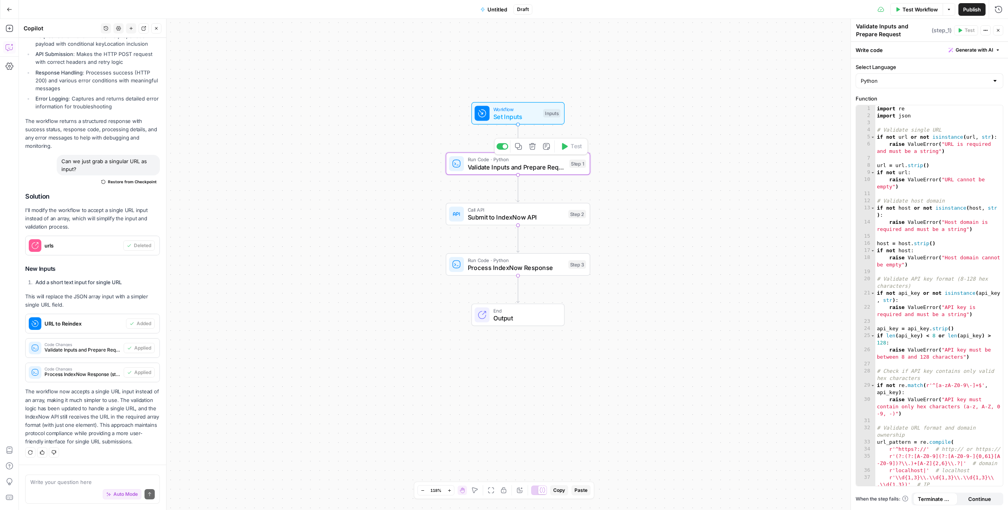
click at [530, 147] on icon "button" at bounding box center [532, 146] width 7 height 7
click at [488, 104] on span "Delete Step" at bounding box center [482, 100] width 31 height 8
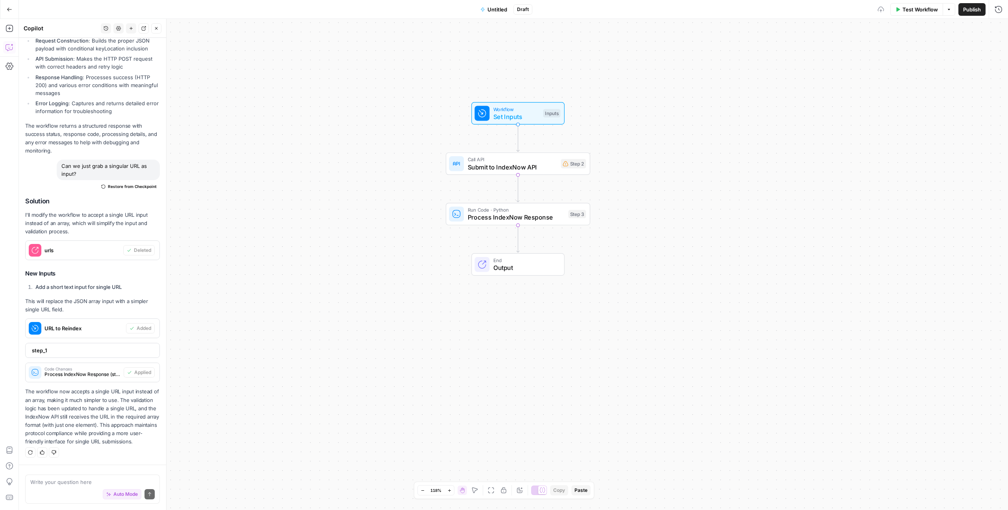
click at [538, 169] on span "Submit to IndexNow API" at bounding box center [512, 166] width 89 height 9
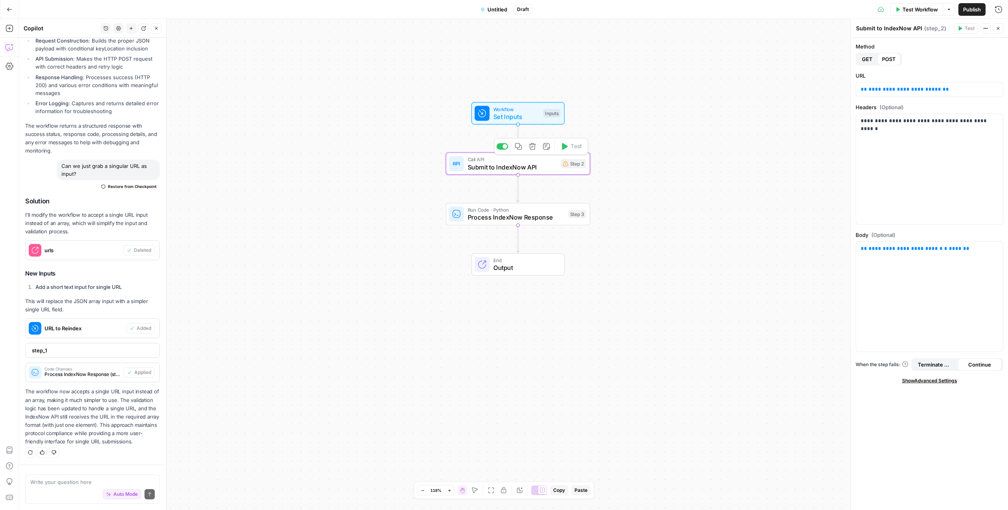
click at [531, 144] on icon "button" at bounding box center [532, 146] width 7 height 7
click at [490, 104] on span "Delete Step" at bounding box center [482, 100] width 31 height 8
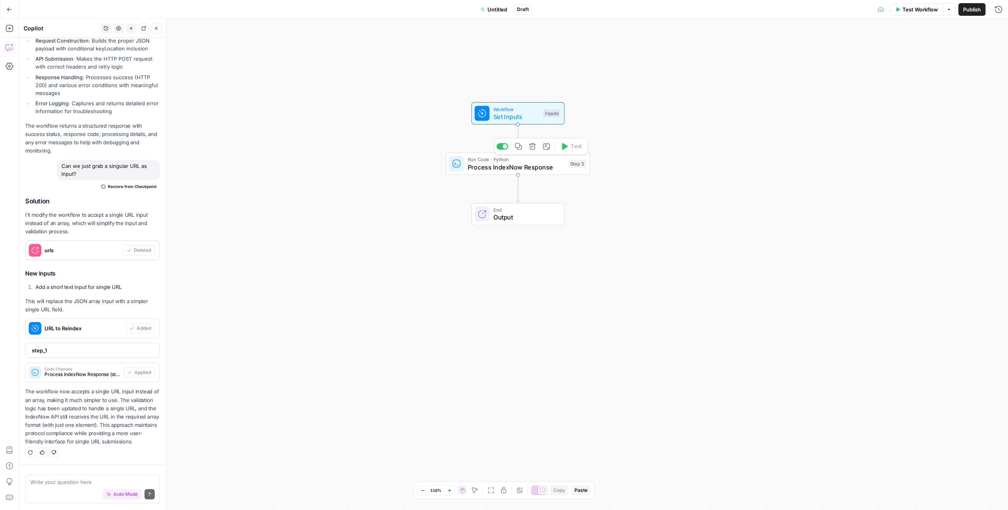
click at [533, 145] on icon "button" at bounding box center [532, 146] width 7 height 7
click at [492, 95] on button "Delete Step" at bounding box center [483, 100] width 40 height 14
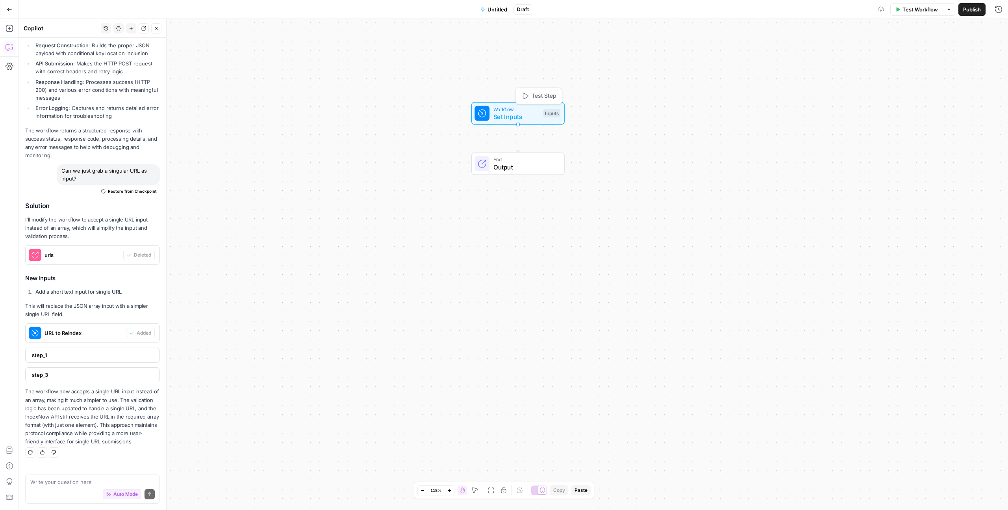
click at [518, 112] on span "Set Inputs" at bounding box center [516, 116] width 46 height 9
click at [8, 5] on button "Go Back" at bounding box center [9, 9] width 14 height 14
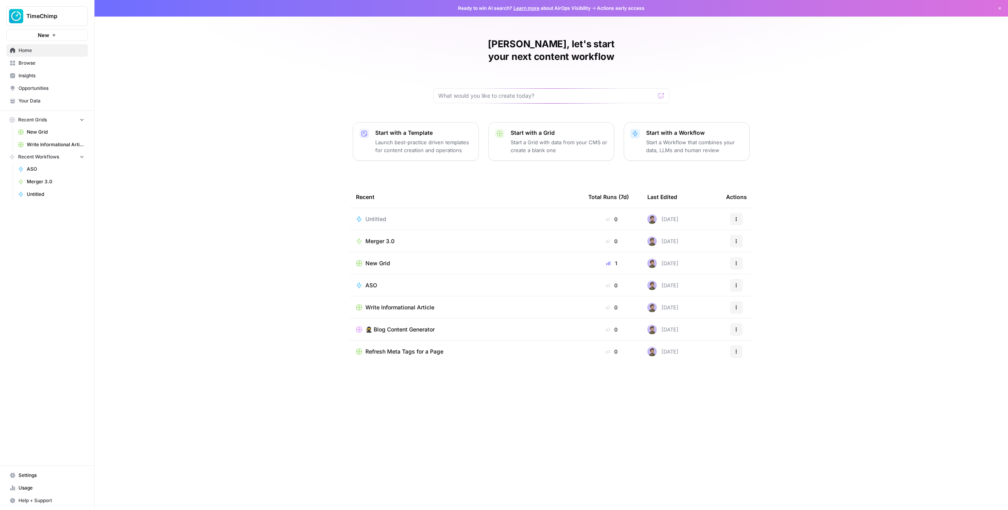
click at [44, 158] on span "Recent Workflows" at bounding box center [38, 156] width 41 height 7
click at [64, 35] on button "New" at bounding box center [47, 35] width 82 height 12
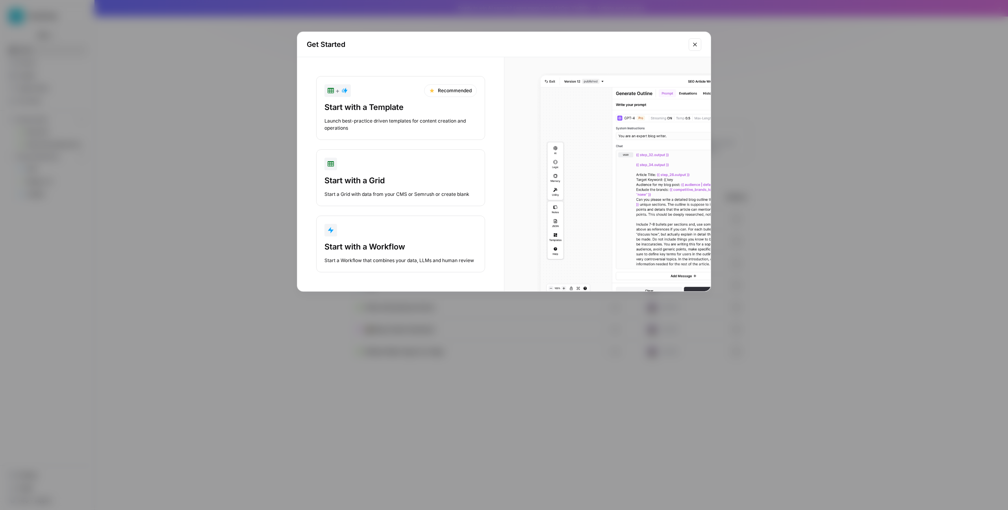
click at [377, 227] on div "button" at bounding box center [401, 230] width 152 height 13
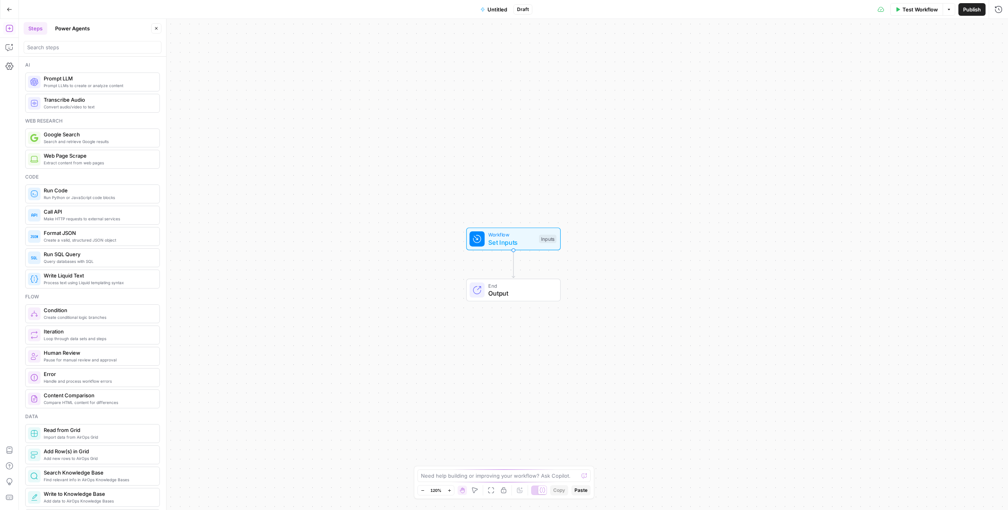
click at [497, 8] on span "Untitled" at bounding box center [498, 10] width 20 height 8
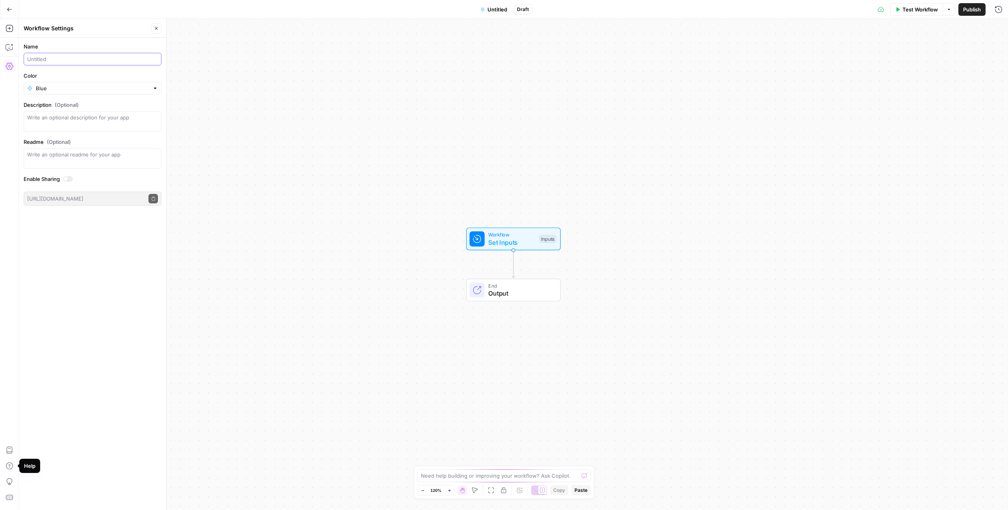
click at [105, 59] on input "Name" at bounding box center [92, 59] width 131 height 8
type input "O"
type input "Indexer"
click at [78, 76] on label "Color" at bounding box center [93, 76] width 138 height 8
click at [78, 84] on input "Blue" at bounding box center [92, 88] width 113 height 8
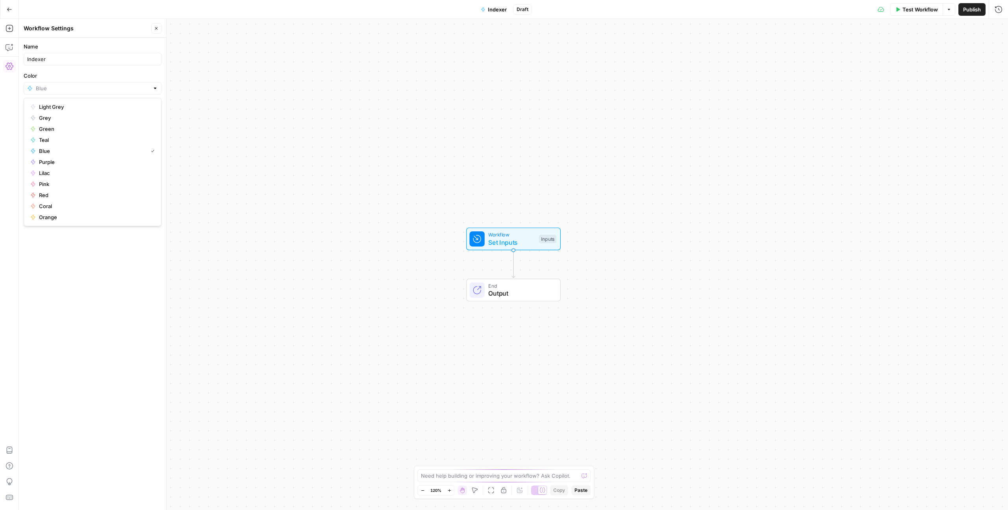
click at [76, 83] on div at bounding box center [93, 88] width 138 height 13
click at [80, 184] on span "Pink" at bounding box center [95, 184] width 113 height 8
type input "Pink"
click at [85, 261] on div "Name Indexer Color Pink Description (Optional) Readme (Optional) Write an optio…" at bounding box center [92, 274] width 147 height 472
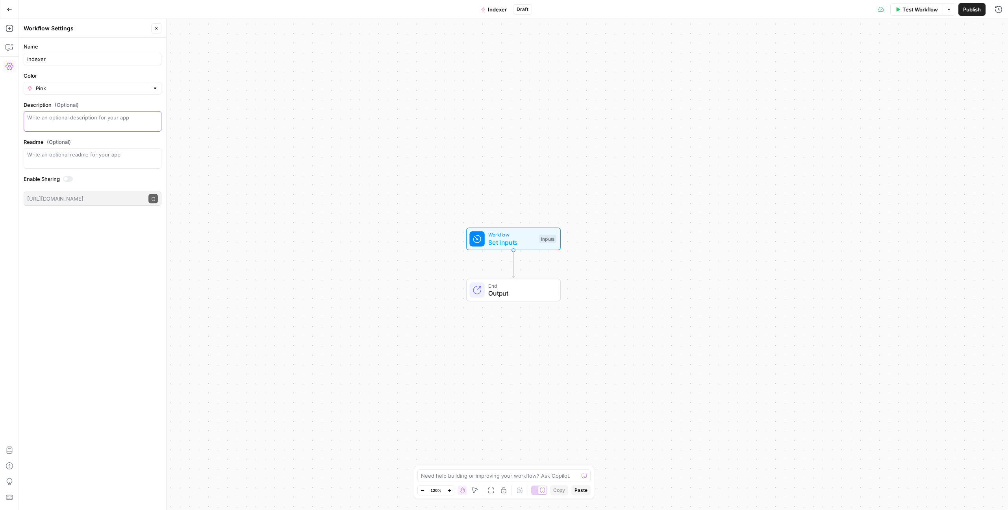
click at [67, 115] on textarea "Description (Optional)" at bounding box center [92, 121] width 131 height 16
click at [243, 83] on div "Workflow Set Inputs Inputs End Output" at bounding box center [513, 264] width 989 height 491
click at [156, 29] on icon "button" at bounding box center [156, 28] width 5 height 5
click at [515, 239] on span "Set Inputs" at bounding box center [511, 241] width 47 height 9
click at [904, 56] on button "Add Field" at bounding box center [922, 53] width 131 height 13
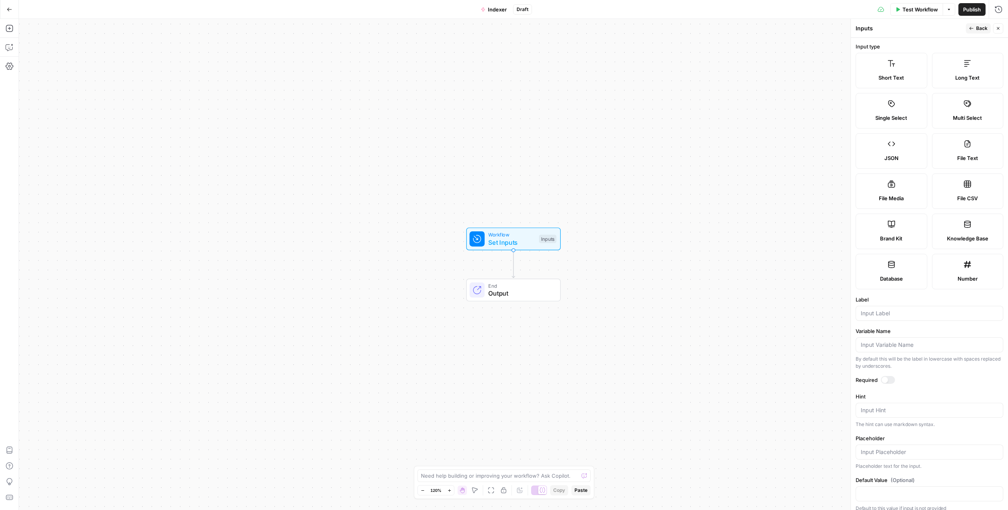
click at [881, 73] on label "Short Text" at bounding box center [892, 70] width 72 height 35
click at [888, 310] on input "Label" at bounding box center [929, 313] width 137 height 8
type input "URL"
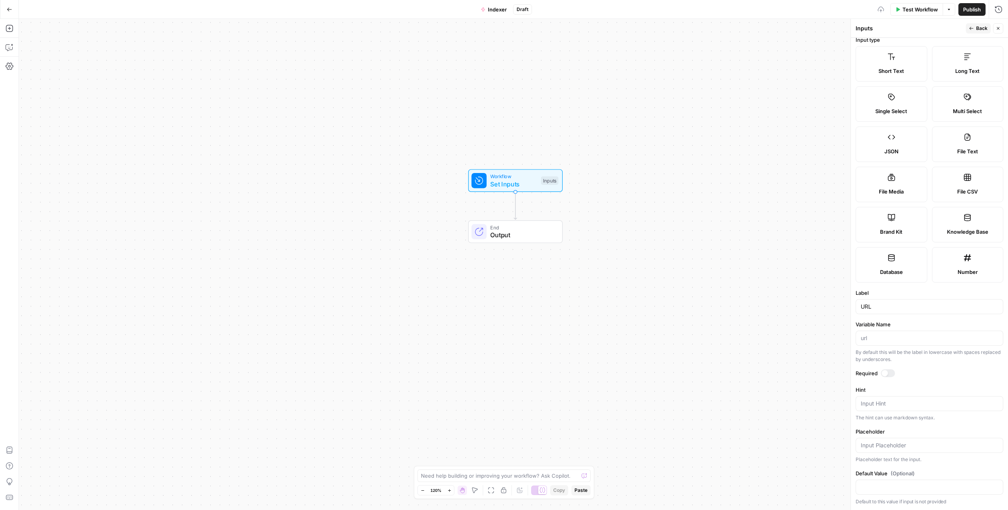
click at [890, 368] on form "Input type Short Text Long Text Single Select Multi Select JSON File Text File …" at bounding box center [929, 274] width 157 height 472
click at [888, 371] on div at bounding box center [888, 373] width 14 height 8
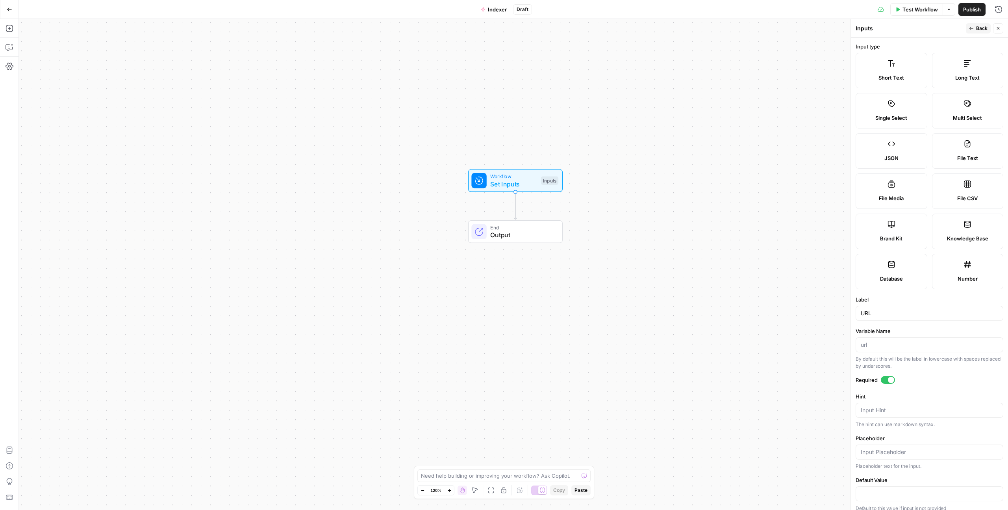
click at [973, 27] on icon "button" at bounding box center [971, 28] width 5 height 5
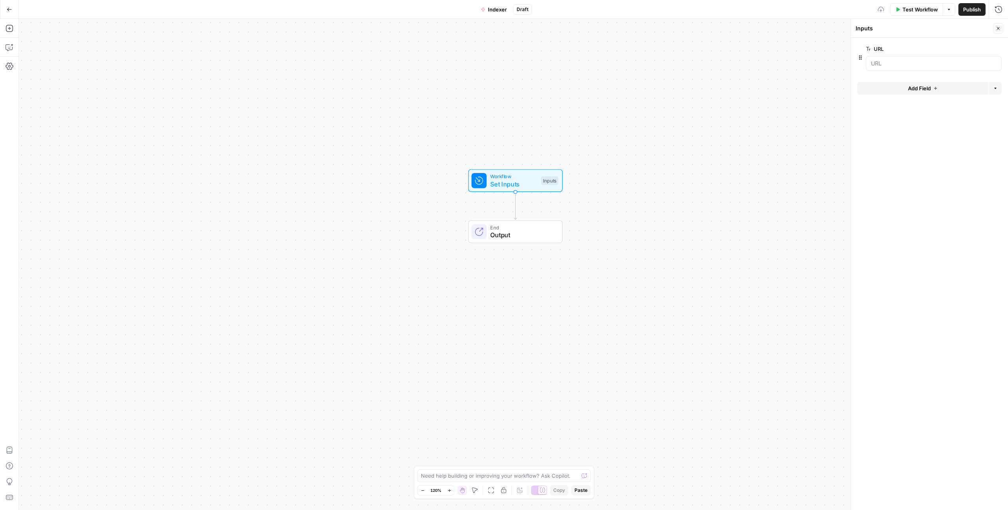
click at [516, 176] on span "Workflow" at bounding box center [513, 175] width 47 height 7
click at [912, 85] on span "Add Field" at bounding box center [919, 88] width 23 height 8
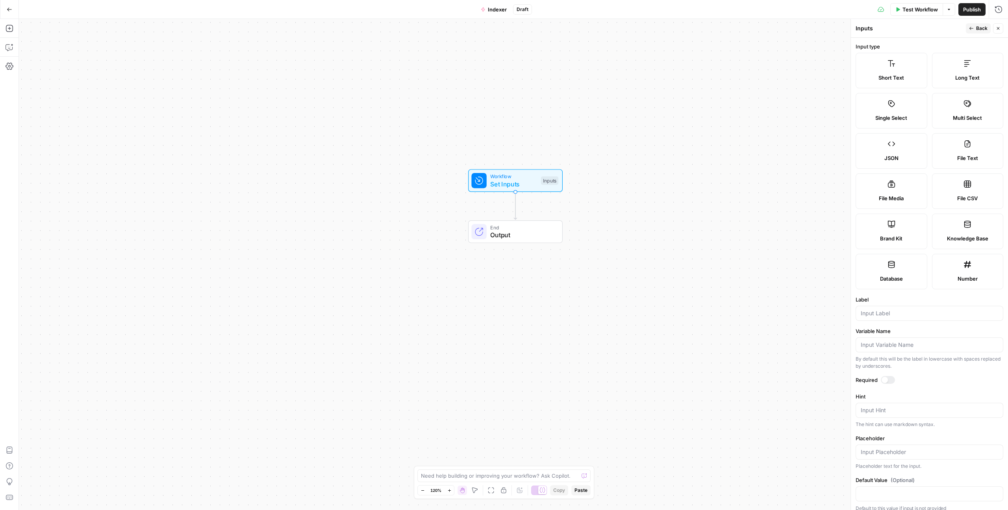
click at [907, 70] on label "Short Text" at bounding box center [892, 70] width 72 height 35
click at [995, 31] on button "Close" at bounding box center [998, 28] width 10 height 10
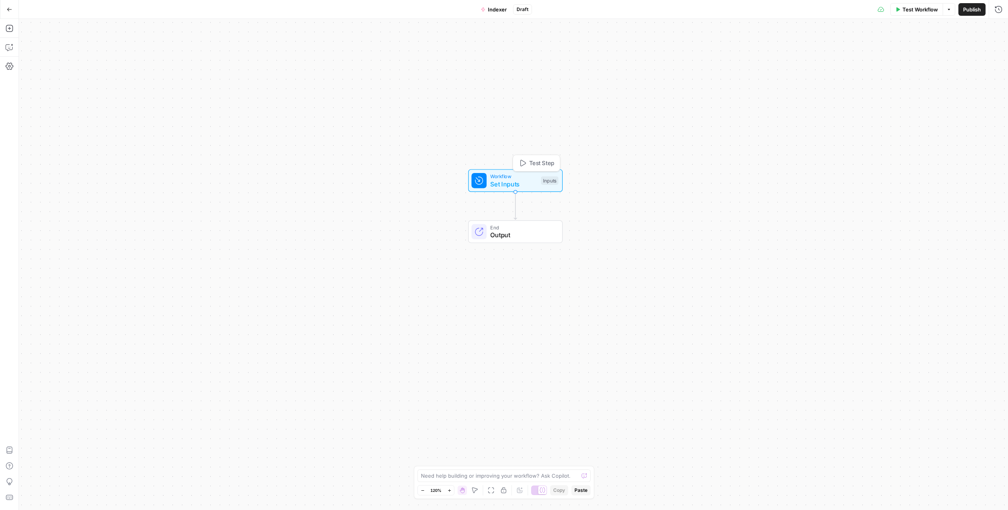
click at [508, 183] on span "Set Inputs" at bounding box center [513, 183] width 47 height 9
click at [517, 205] on icon "Edge from start to end" at bounding box center [515, 205] width 3 height 28
click at [529, 213] on icon "button" at bounding box center [530, 213] width 7 height 7
click at [485, 100] on span "Delete Step" at bounding box center [482, 100] width 31 height 8
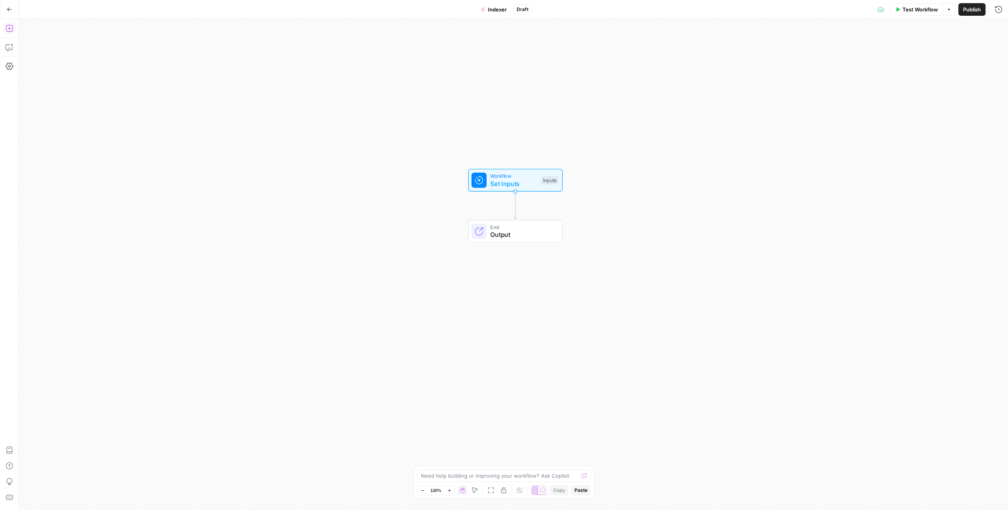
click at [10, 30] on icon "button" at bounding box center [10, 28] width 8 height 8
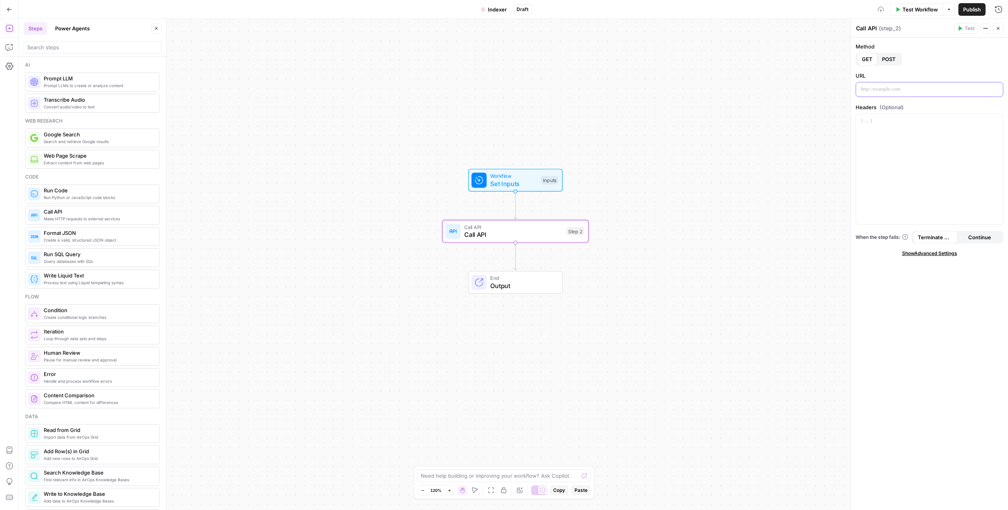
click at [896, 88] on p at bounding box center [929, 89] width 137 height 8
click at [886, 60] on span "POST" at bounding box center [889, 59] width 14 height 8
click at [880, 94] on div at bounding box center [929, 89] width 147 height 14
click at [875, 94] on div at bounding box center [929, 89] width 147 height 14
paste div
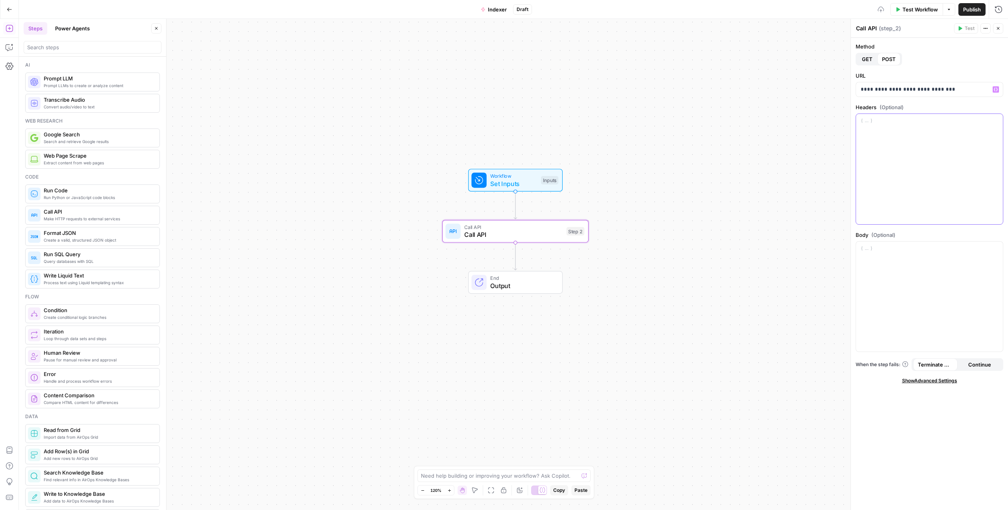
click at [892, 174] on div at bounding box center [929, 169] width 147 height 110
click at [879, 249] on p at bounding box center [929, 249] width 137 height 8
click at [872, 294] on p "**********" at bounding box center [929, 272] width 137 height 55
click at [900, 254] on p "**********" at bounding box center [929, 272] width 137 height 55
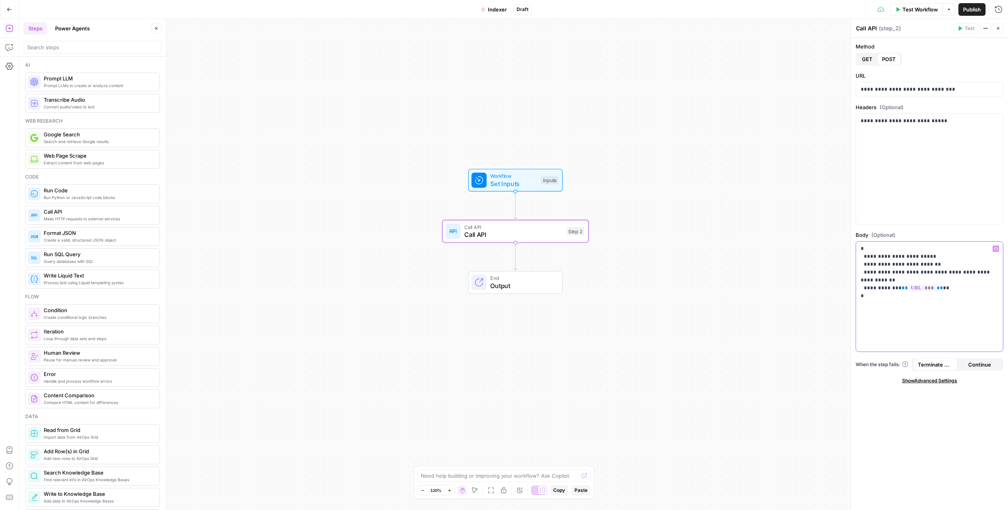
click at [924, 255] on p "**********" at bounding box center [929, 272] width 137 height 55
drag, startPoint x: 927, startPoint y: 264, endPoint x: 883, endPoint y: 265, distance: 44.9
click at [883, 265] on p "**********" at bounding box center [929, 272] width 137 height 55
drag, startPoint x: 905, startPoint y: 271, endPoint x: 876, endPoint y: 281, distance: 30.0
click at [876, 281] on p "**********" at bounding box center [929, 272] width 137 height 55
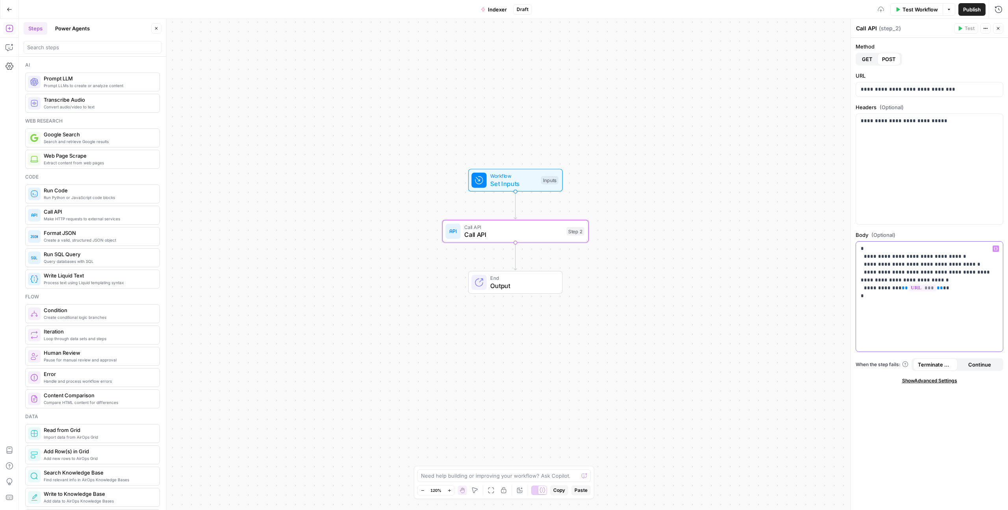
click at [912, 324] on div "**********" at bounding box center [929, 296] width 147 height 110
click at [917, 59] on div "Method GET POST" at bounding box center [930, 54] width 148 height 23
click at [643, 269] on div "Workflow Set Inputs Inputs Call API Call API Step 2 End Output" at bounding box center [513, 264] width 989 height 491
click at [520, 179] on span "Set Inputs" at bounding box center [513, 183] width 47 height 9
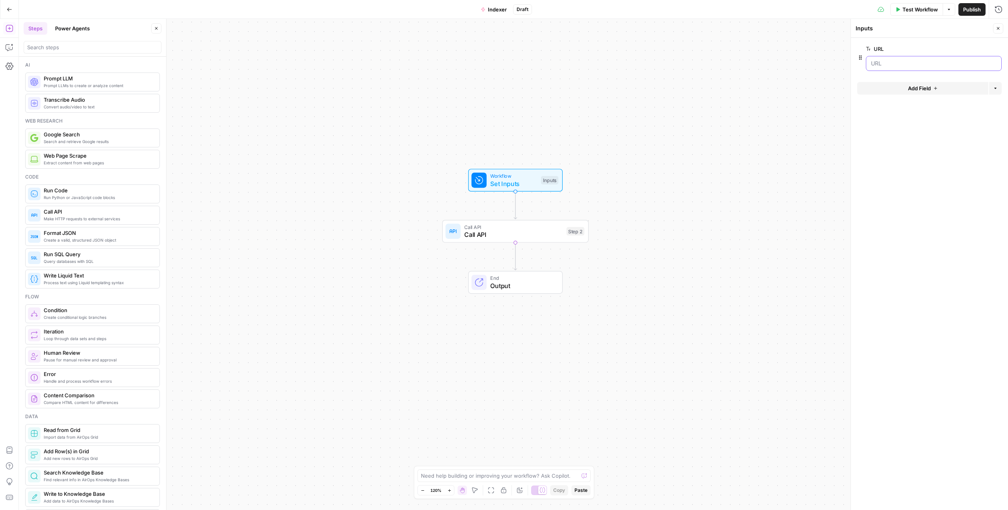
click at [877, 63] on input "URL" at bounding box center [934, 63] width 126 height 8
click at [903, 8] on span "Test Workflow" at bounding box center [920, 10] width 35 height 8
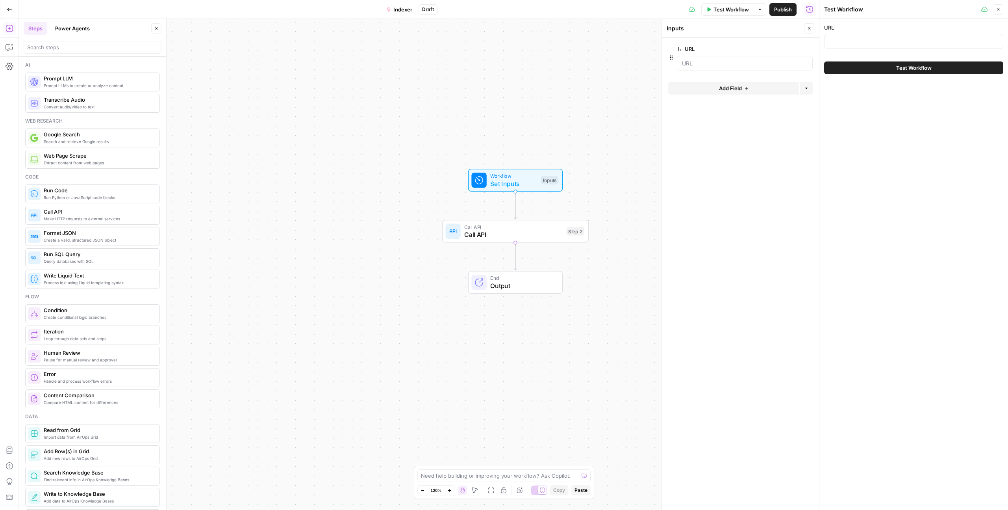
click at [845, 46] on div at bounding box center [913, 41] width 179 height 15
type input "t"
type input "https://www.timechimp.com"
click at [850, 72] on button "Test Workflow" at bounding box center [913, 67] width 179 height 13
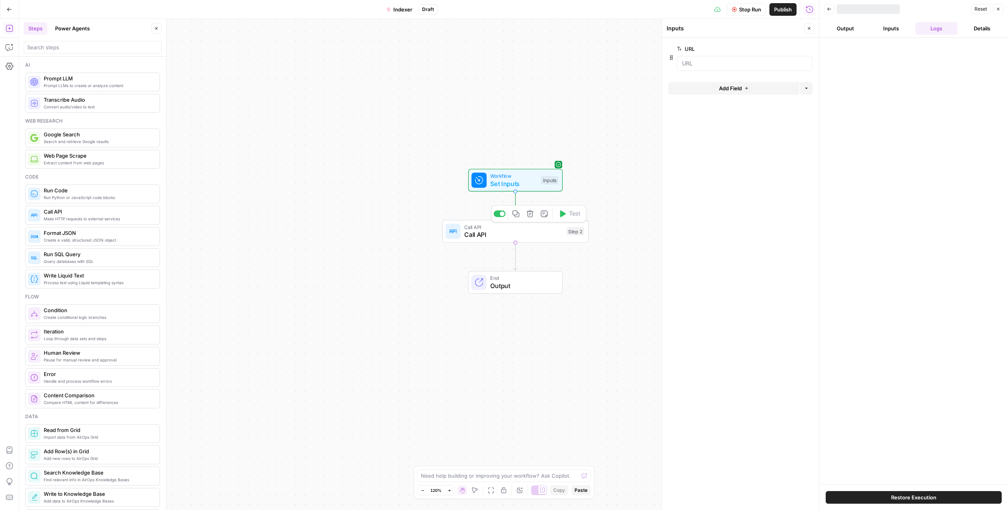
click at [540, 233] on span "Call API" at bounding box center [513, 234] width 98 height 9
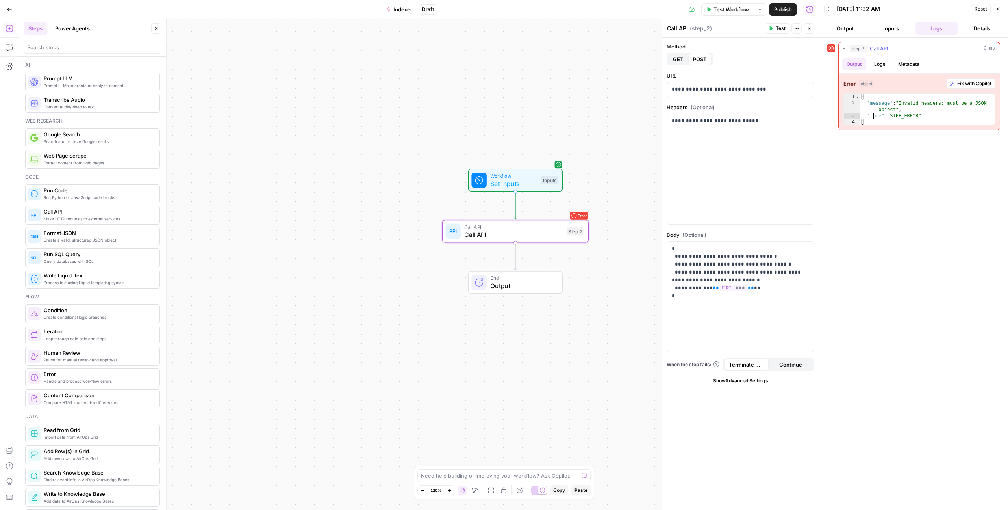
click at [872, 119] on div "{ "message" : "Invalid headers: must be a JSON object" , "code" : "STEP_ERROR" }" at bounding box center [927, 116] width 135 height 44
type textarea "**********"
click at [872, 119] on div "{ "message" : "Invalid headers: must be a JSON object" , "code" : "STEP_ERROR" }" at bounding box center [927, 116] width 135 height 44
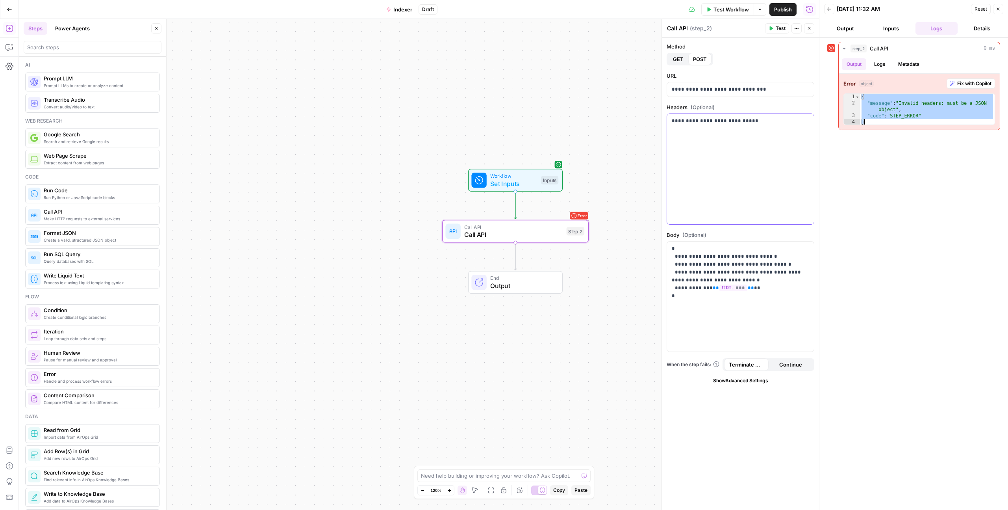
click at [701, 157] on div "**********" at bounding box center [740, 169] width 147 height 110
click at [783, 28] on span "Test" at bounding box center [781, 28] width 10 height 7
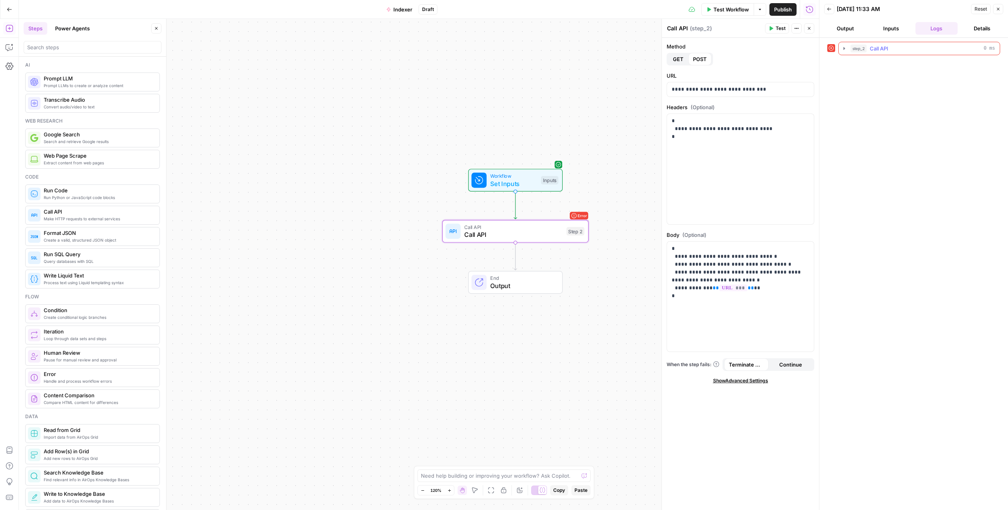
click at [846, 50] on icon "button" at bounding box center [844, 48] width 6 height 6
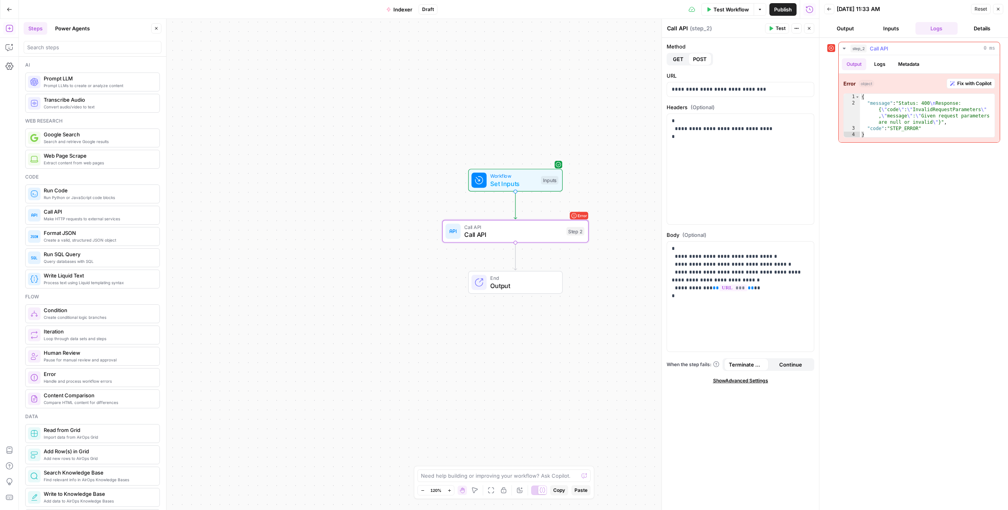
click at [893, 118] on div "{ "message" : "Status: 400 \n Response: { \" code \" : \" InvalidRequestParamet…" at bounding box center [927, 122] width 135 height 57
click at [881, 132] on div "{ "message" : "Status: 400 \n Response: { \" code \" : \" InvalidRequestParamet…" at bounding box center [927, 122] width 135 height 57
click at [875, 131] on div "{ "message" : "Status: 400 \n Response: { \" code \" : \" InvalidRequestParamet…" at bounding box center [927, 122] width 135 height 57
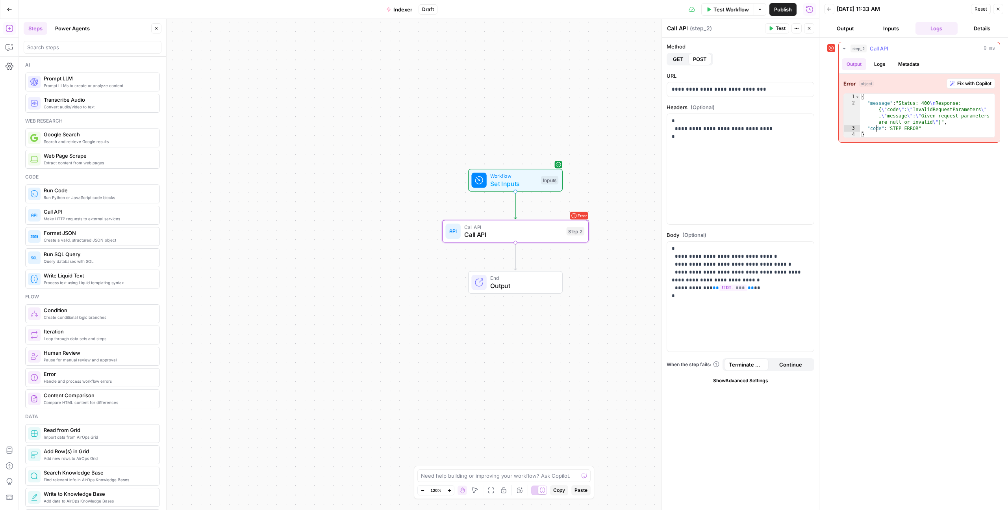
type textarea "**********"
click at [728, 256] on p "**********" at bounding box center [740, 276] width 137 height 63
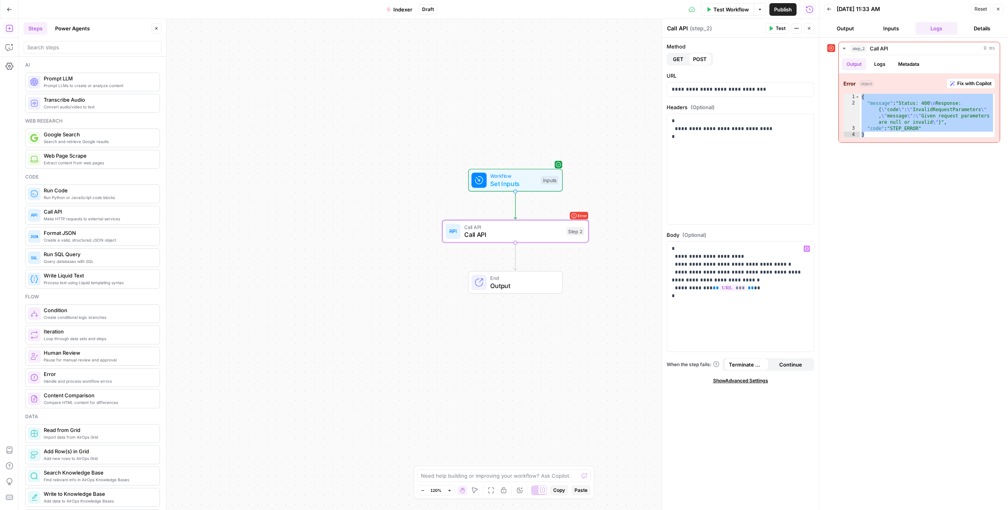
click at [771, 28] on icon "button" at bounding box center [772, 28] width 4 height 4
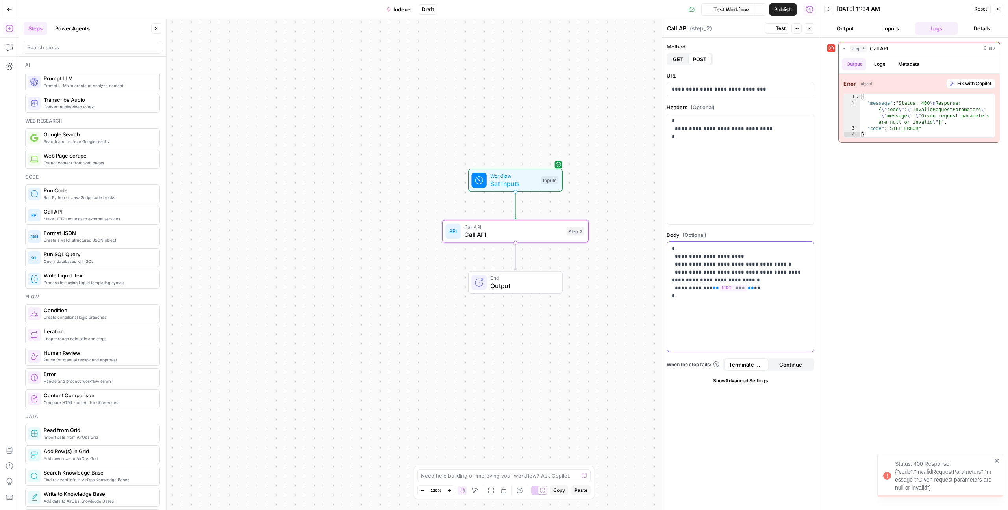
click at [753, 312] on div "**********" at bounding box center [740, 296] width 147 height 110
click at [744, 294] on p "**********" at bounding box center [740, 276] width 137 height 63
click at [768, 260] on p "**********" at bounding box center [740, 276] width 137 height 63
click at [779, 269] on p "**********" at bounding box center [740, 276] width 137 height 63
click at [788, 264] on p "**********" at bounding box center [740, 276] width 137 height 63
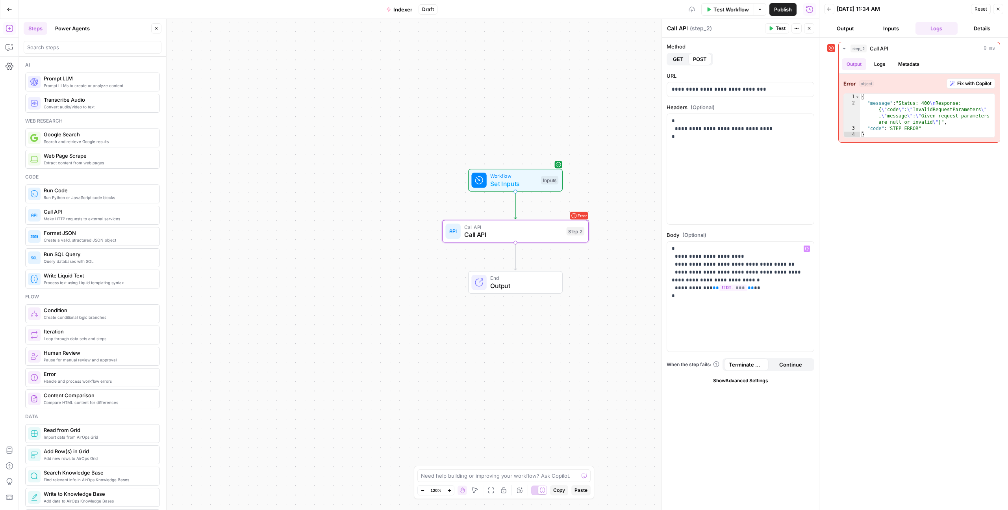
click at [780, 28] on span "Test" at bounding box center [781, 28] width 10 height 7
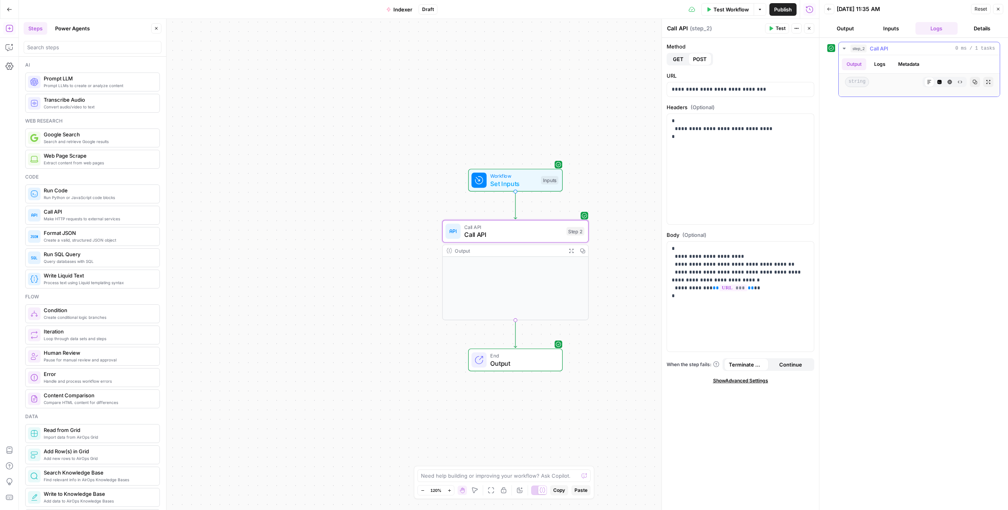
click at [879, 82] on div at bounding box center [895, 82] width 47 height 10
click at [408, 322] on div "Workflow Set Inputs Inputs Call API Call API Step 2 Output Expand Output Copy E…" at bounding box center [419, 264] width 800 height 491
click at [880, 65] on button "Logs" at bounding box center [880, 64] width 21 height 12
click at [904, 61] on button "Metadata" at bounding box center [909, 64] width 31 height 12
click at [994, 10] on button "Close" at bounding box center [998, 9] width 10 height 10
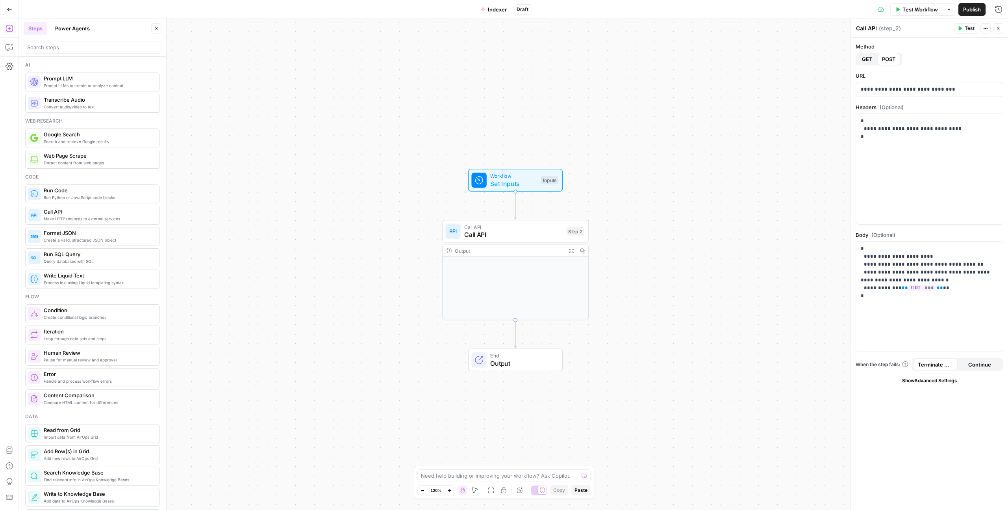
click at [998, 31] on button "Close" at bounding box center [998, 28] width 10 height 10
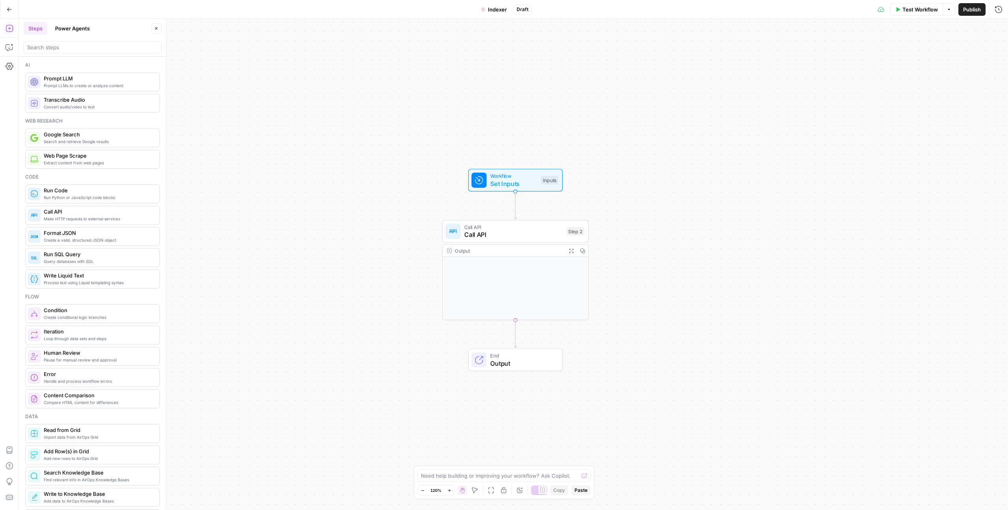
click at [680, 258] on div "Workflow Set Inputs Inputs Call API Call API Step 2 Output Expand Output Copy E…" at bounding box center [513, 264] width 989 height 491
click at [491, 272] on div "Output Expand Output Copy" at bounding box center [515, 282] width 146 height 76
click at [447, 254] on div "Output Expand Output Copy" at bounding box center [516, 251] width 146 height 12
click at [451, 248] on icon at bounding box center [449, 250] width 5 height 5
click at [570, 247] on button "Expand Output" at bounding box center [571, 250] width 11 height 11
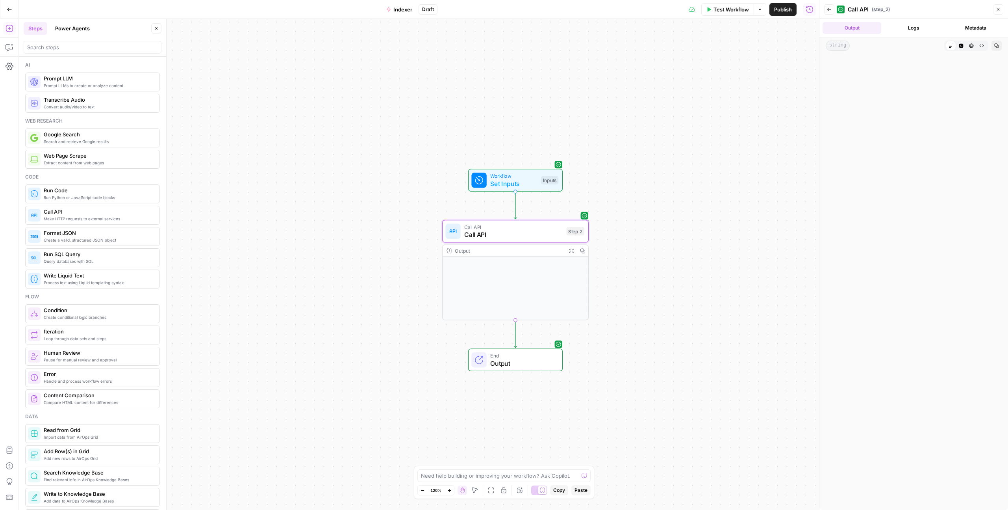
click at [909, 26] on button "Logs" at bounding box center [914, 28] width 59 height 12
click at [861, 29] on button "Output" at bounding box center [852, 28] width 59 height 12
click at [843, 43] on span "string" at bounding box center [838, 46] width 24 height 10
click at [907, 27] on button "Logs" at bounding box center [914, 28] width 59 height 12
click at [869, 28] on button "Output" at bounding box center [852, 28] width 59 height 12
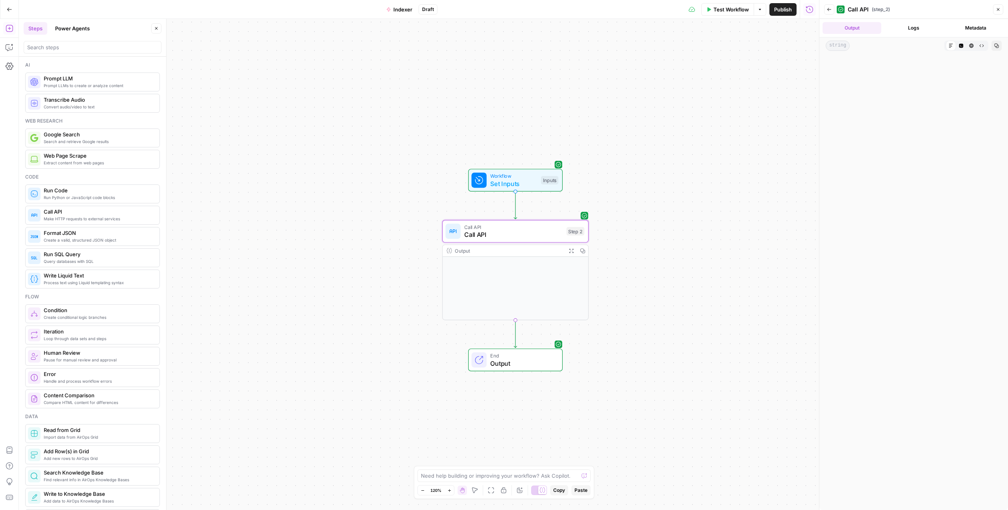
click at [962, 48] on icon "button" at bounding box center [961, 46] width 4 height 4
click at [971, 47] on icon "button" at bounding box center [972, 46] width 4 height 4
click at [986, 46] on button "Raw Output" at bounding box center [982, 46] width 10 height 10
click at [999, 48] on button "Copy" at bounding box center [997, 46] width 10 height 10
click at [399, 186] on div "Workflow Set Inputs Inputs Call API Call API Step 2 Output Expand Output Copy E…" at bounding box center [419, 264] width 800 height 491
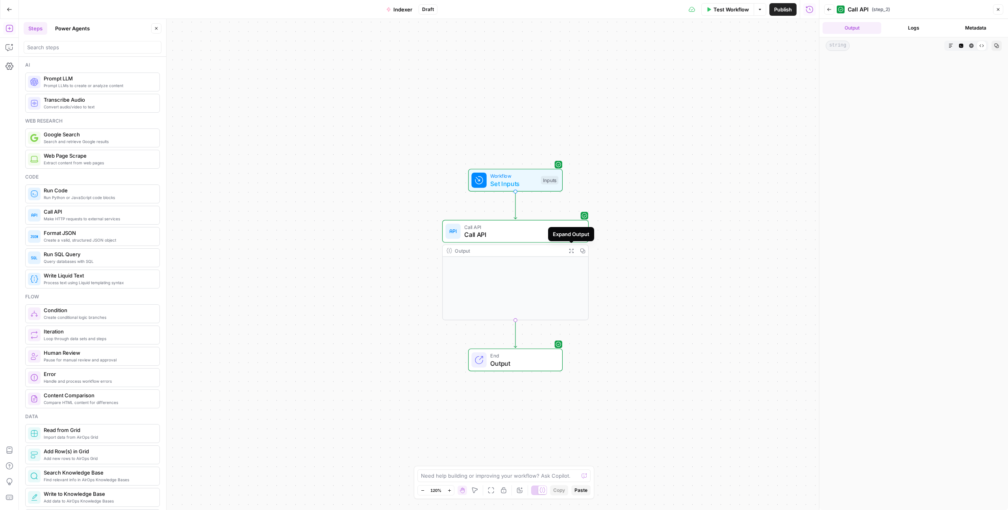
click at [617, 255] on div "Workflow Set Inputs Inputs Call API Call API Step 2 Output Expand Output Copy E…" at bounding box center [419, 264] width 800 height 491
click at [1003, 11] on button "Close" at bounding box center [998, 9] width 10 height 10
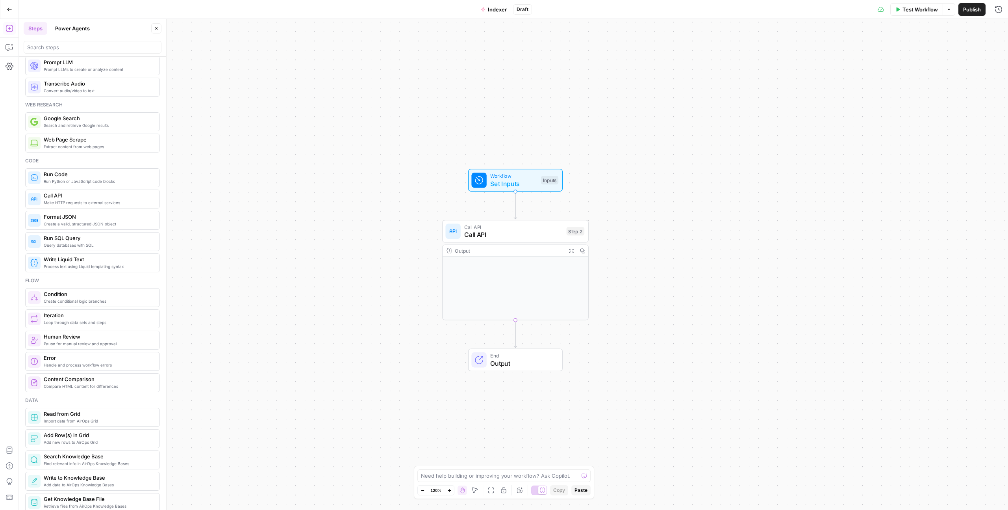
scroll to position [18, 0]
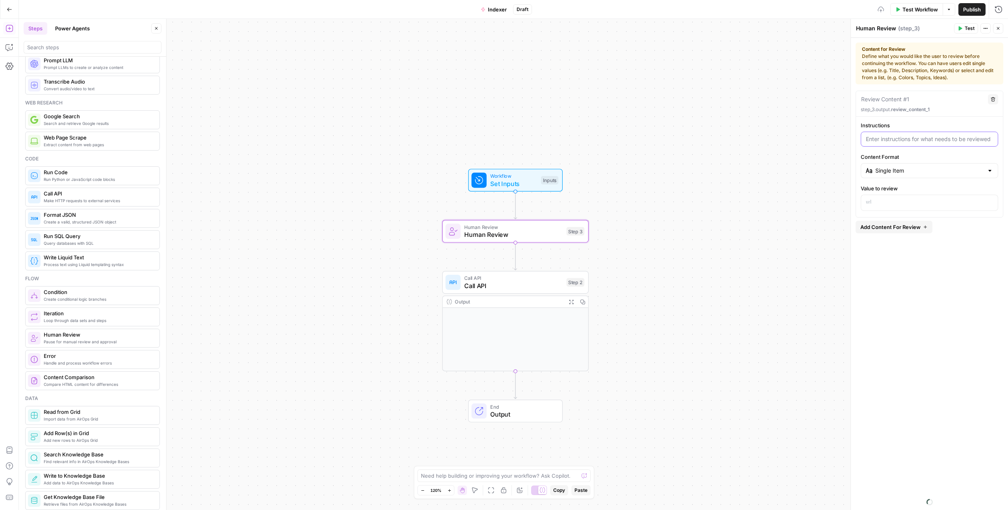
click at [918, 139] on input "Instructions" at bounding box center [929, 139] width 127 height 8
click at [909, 163] on div "Single Item" at bounding box center [929, 170] width 137 height 15
click at [911, 189] on span "Single Item" at bounding box center [928, 190] width 105 height 8
type input "Single Item"
click at [901, 203] on p at bounding box center [929, 202] width 127 height 8
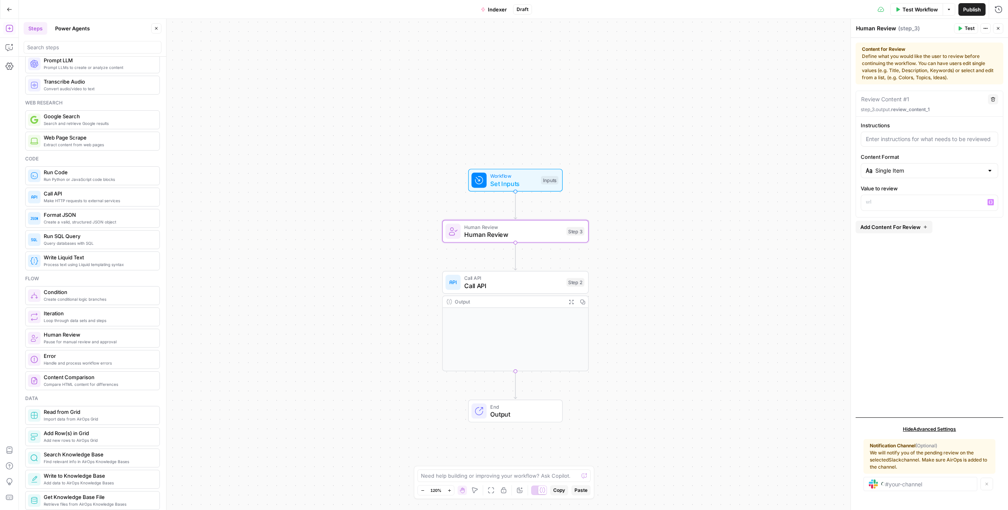
click at [946, 230] on div "Review Content #1 Delete step_3.output. review_content_1 Instructions Content F…" at bounding box center [930, 251] width 148 height 320
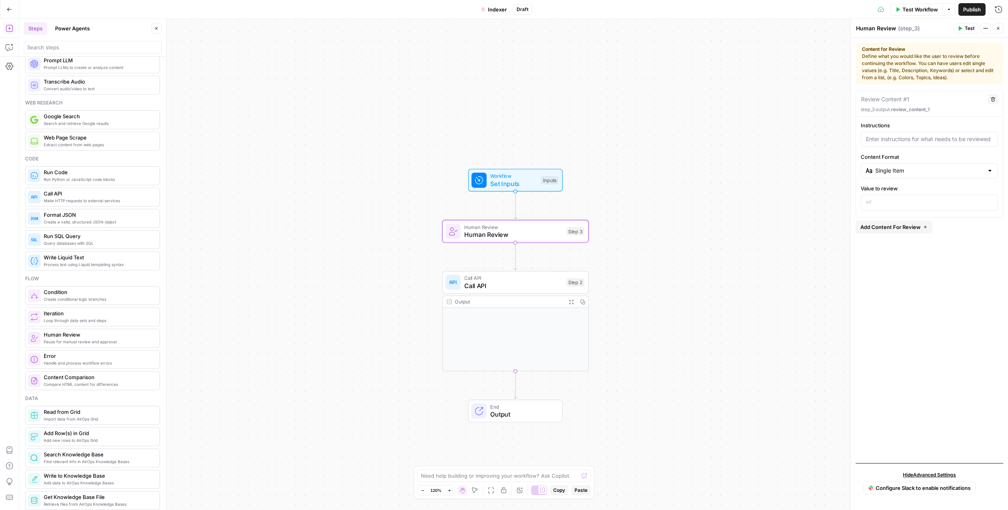
click at [950, 7] on icon "button" at bounding box center [949, 9] width 5 height 5
click at [985, 29] on icon "button" at bounding box center [985, 28] width 5 height 5
click at [938, 28] on div "Human Review Human Review ( step_3 )" at bounding box center [904, 28] width 96 height 9
click at [894, 143] on div at bounding box center [929, 139] width 137 height 15
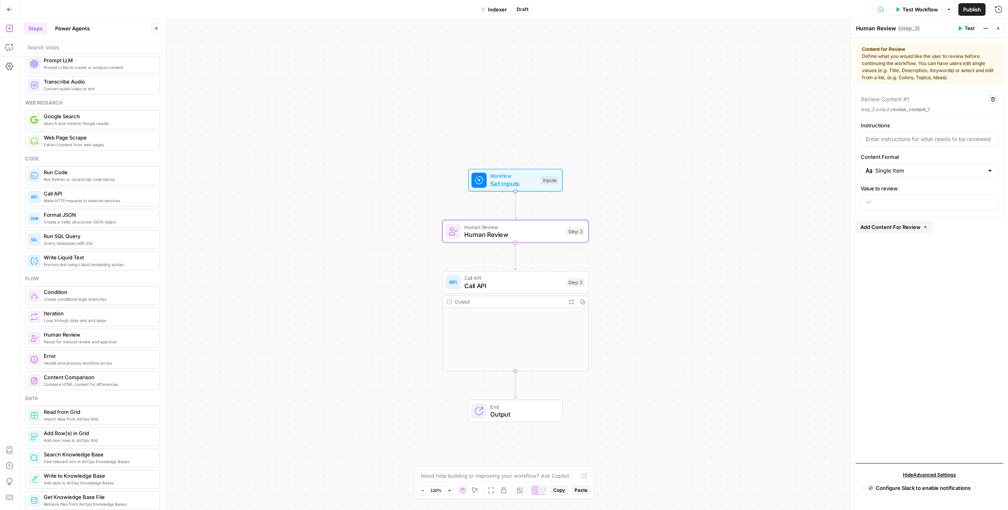
click at [902, 105] on div "Review Content #1 Delete step_3.output. review_content_1" at bounding box center [929, 104] width 147 height 26
click at [889, 143] on div at bounding box center [929, 139] width 137 height 15
click at [883, 169] on input "Content Format" at bounding box center [929, 171] width 108 height 8
click at [881, 211] on span "Multi Selection (Checkbox List)" at bounding box center [932, 212] width 112 height 8
type input "Multi Selection (Checkbox List)"
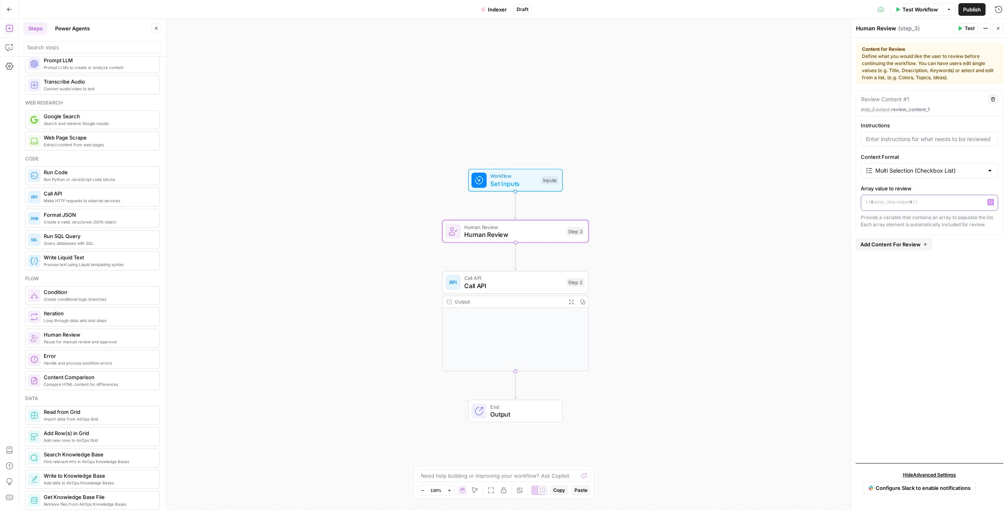
click at [884, 206] on div at bounding box center [929, 202] width 137 height 15
click at [884, 299] on div "Review Content #1 Delete step_3.output. review_content_1 Instructions Content F…" at bounding box center [930, 274] width 148 height 366
click at [886, 241] on span "Add Content For Review" at bounding box center [890, 244] width 60 height 8
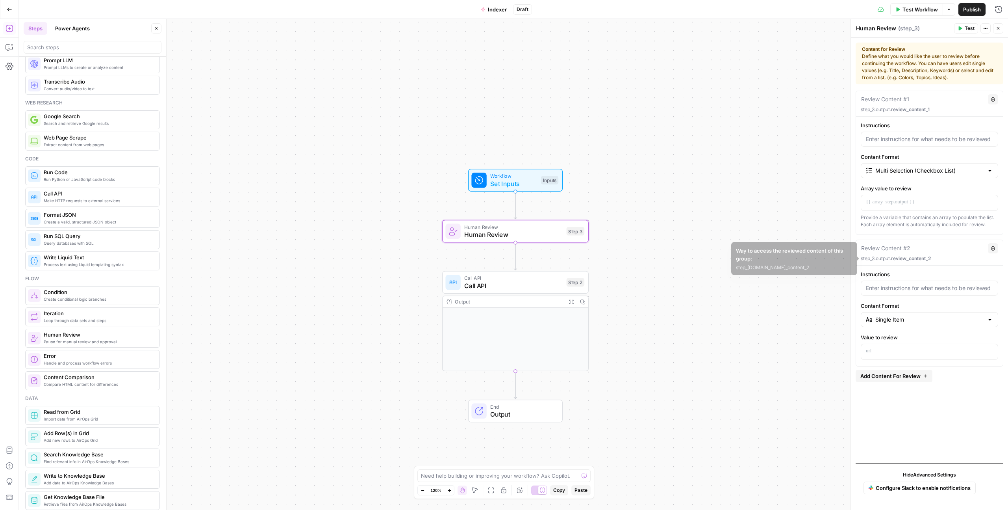
click at [994, 248] on icon "button" at bounding box center [993, 248] width 5 height 5
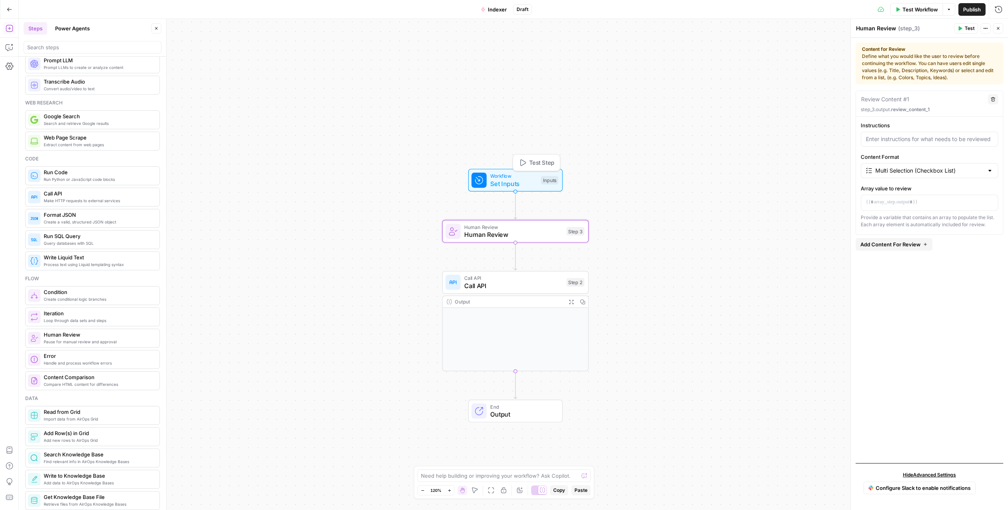
click at [523, 186] on span "Set Inputs" at bounding box center [513, 183] width 47 height 9
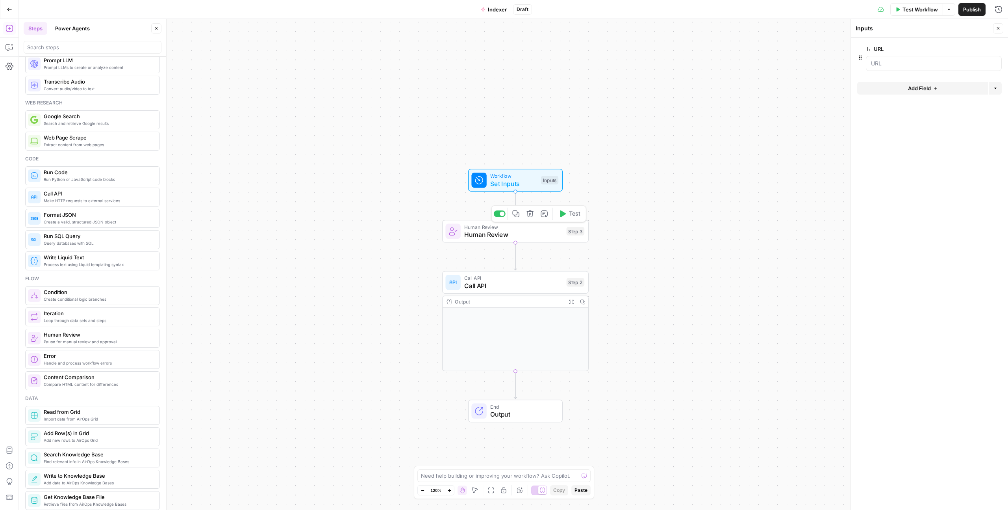
click at [534, 230] on span "Human Review" at bounding box center [513, 234] width 98 height 9
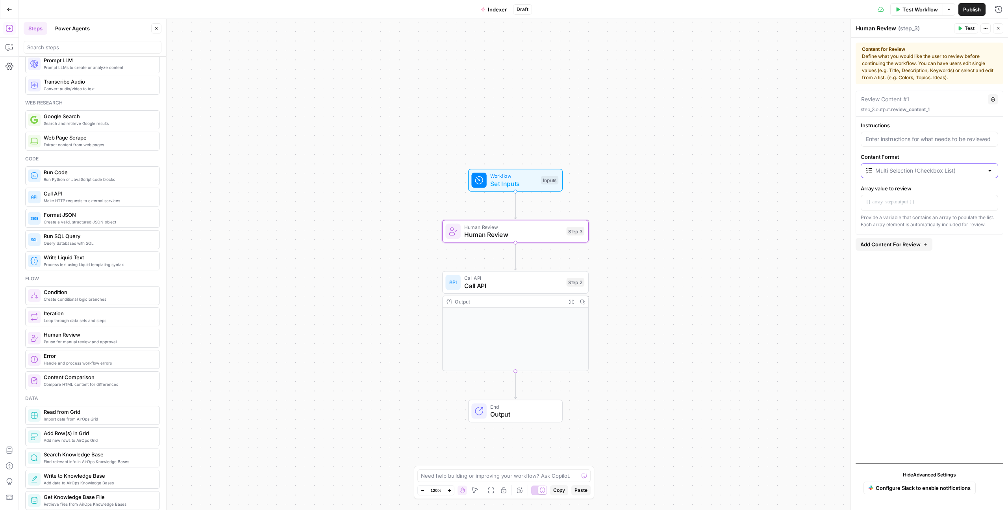
click at [892, 173] on input "Content Format" at bounding box center [929, 171] width 108 height 8
click at [886, 200] on span "Single Selection (Radio List)" at bounding box center [932, 201] width 112 height 8
type input "Single Selection (Radio List)"
click at [887, 202] on p at bounding box center [929, 202] width 127 height 8
click at [928, 198] on p at bounding box center [929, 202] width 127 height 8
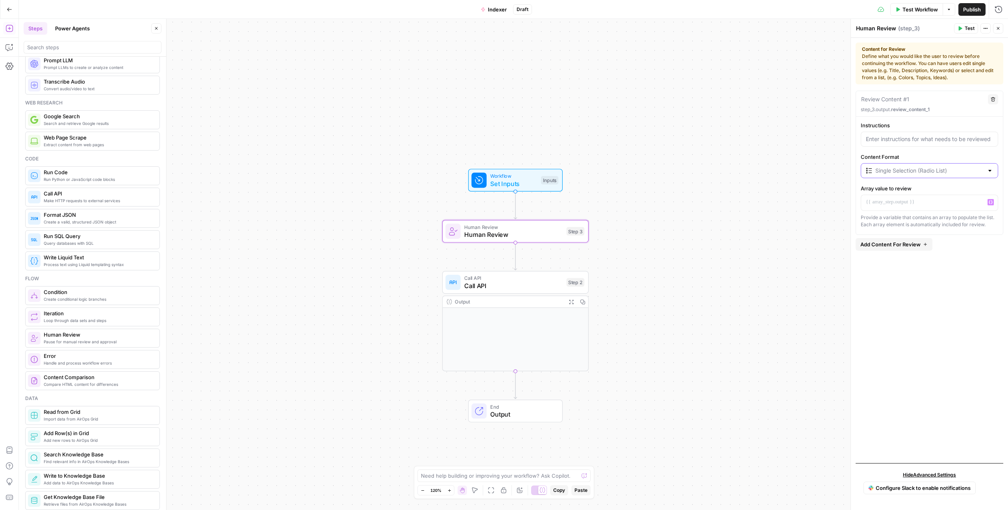
click at [922, 170] on input "Content Format" at bounding box center [929, 171] width 108 height 8
click at [911, 187] on span "Single Item" at bounding box center [932, 190] width 112 height 8
type input "Single Item"
click at [897, 200] on p at bounding box center [929, 202] width 127 height 8
click at [991, 202] on icon "button" at bounding box center [991, 202] width 4 height 4
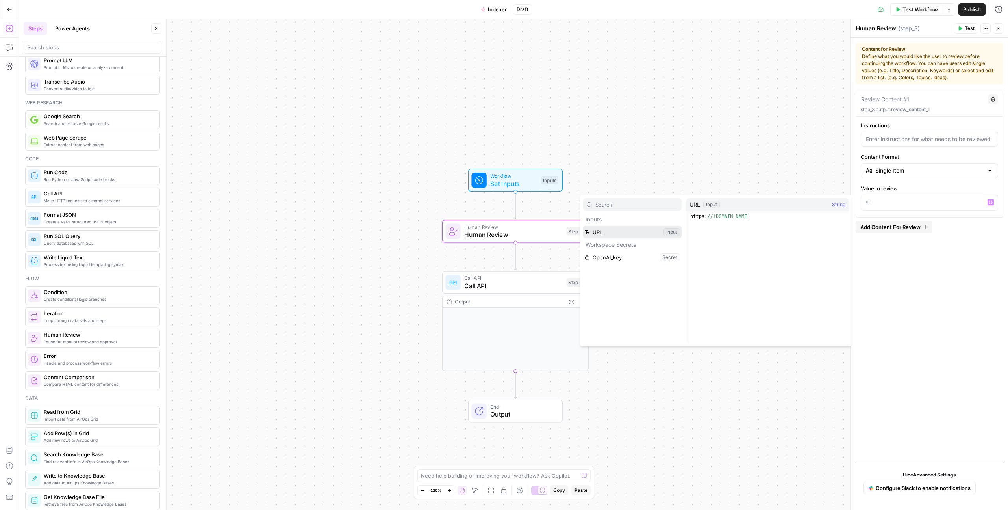
click at [618, 230] on button "Select variable URL" at bounding box center [632, 232] width 98 height 13
click at [878, 144] on div at bounding box center [929, 139] width 137 height 15
type input "Do you want to index this URL?"
click at [888, 294] on div "Review Content #1 Delete step_3.output. review_content_1 Instructions Do you wa…" at bounding box center [930, 274] width 148 height 366
click at [957, 28] on button "Test" at bounding box center [966, 28] width 24 height 10
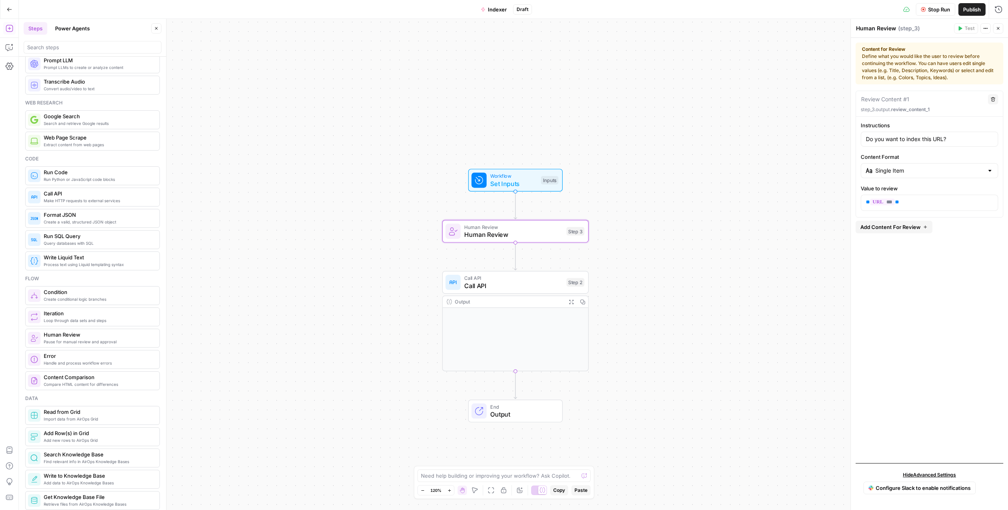
click at [997, 28] on icon "button" at bounding box center [998, 28] width 5 height 5
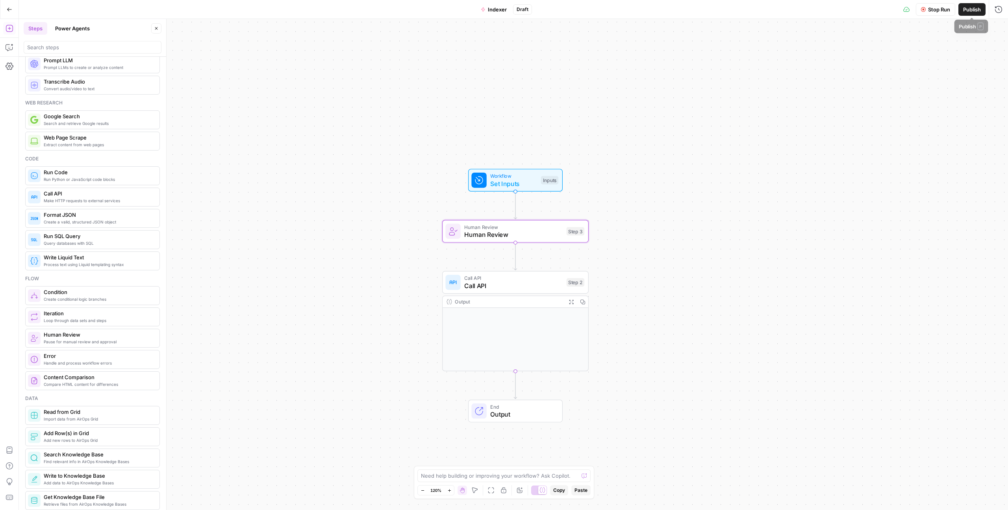
click at [969, 11] on span "Publish" at bounding box center [972, 10] width 18 height 8
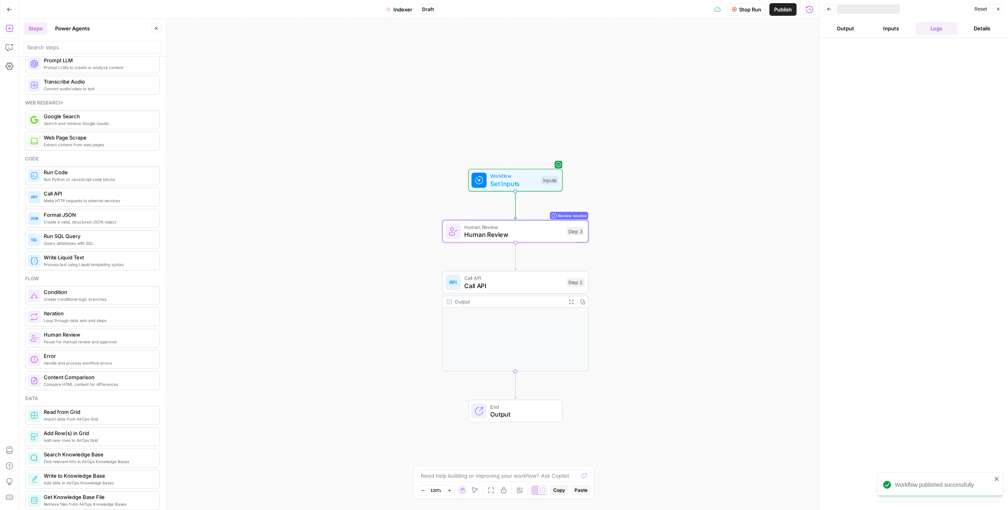
click at [755, 7] on span "Stop Run" at bounding box center [750, 10] width 22 height 8
click at [1001, 11] on button "Close" at bounding box center [998, 9] width 10 height 10
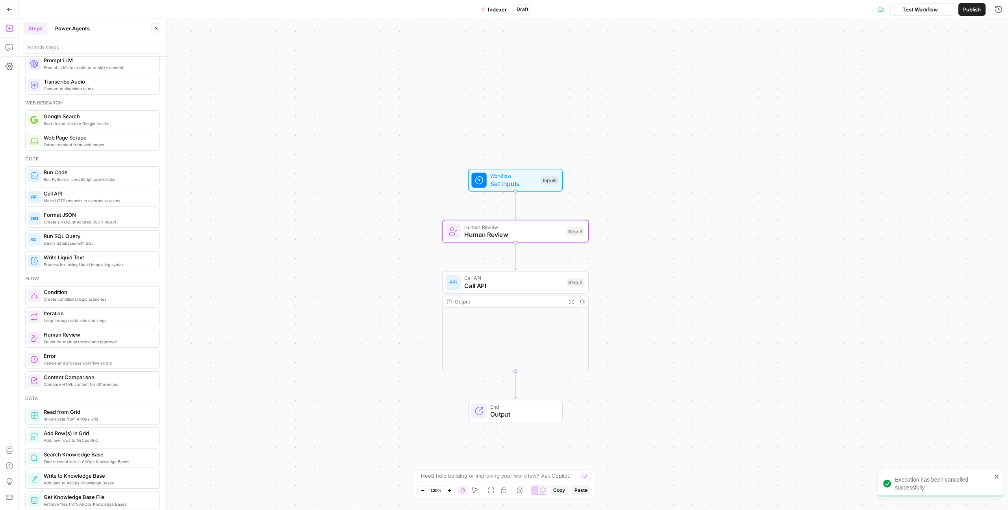
click at [933, 7] on span "Test Workflow" at bounding box center [920, 10] width 35 height 8
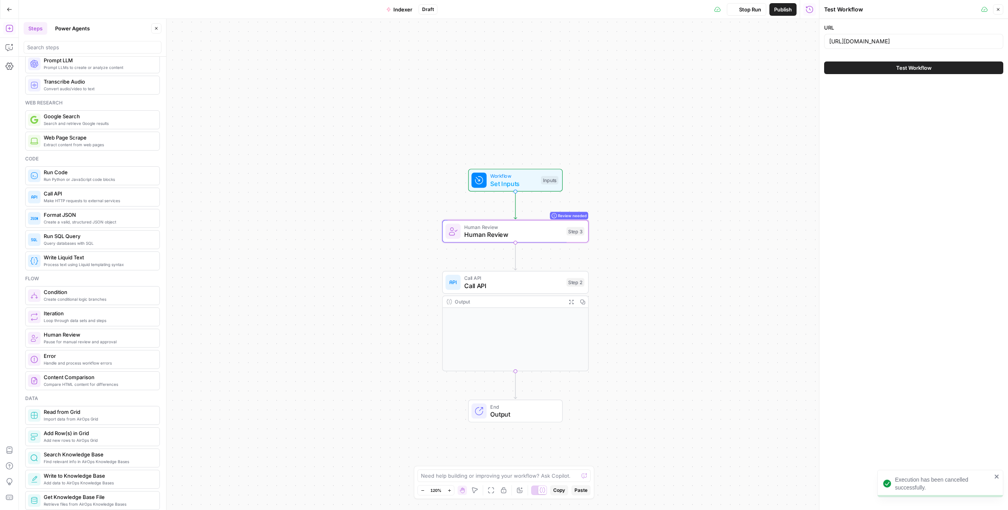
click at [999, 8] on icon "button" at bounding box center [998, 9] width 3 height 3
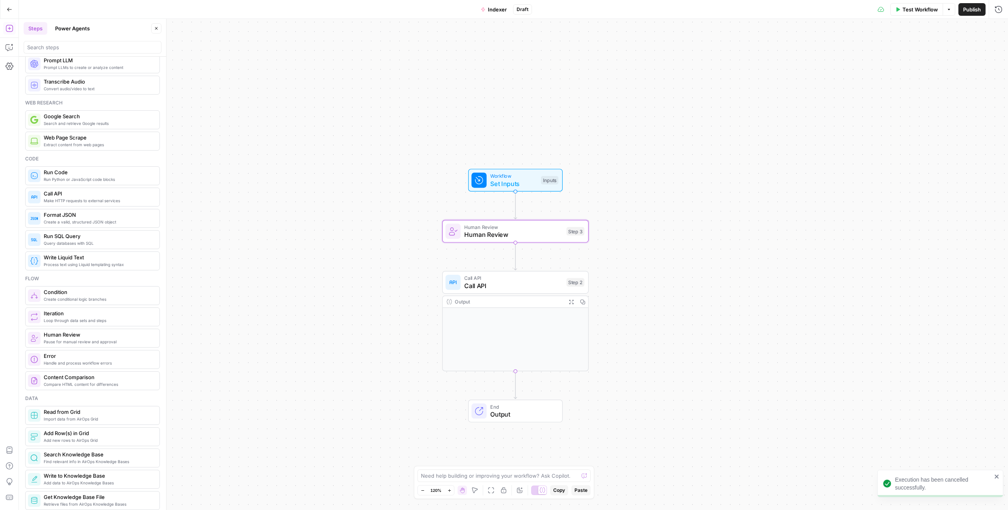
click at [978, 9] on span "Publish" at bounding box center [972, 10] width 18 height 8
click at [723, 157] on div "Workflow Set Inputs Inputs Human Review Human Review Step 3 Call API Call API S…" at bounding box center [513, 264] width 989 height 491
